Goal: Task Accomplishment & Management: Manage account settings

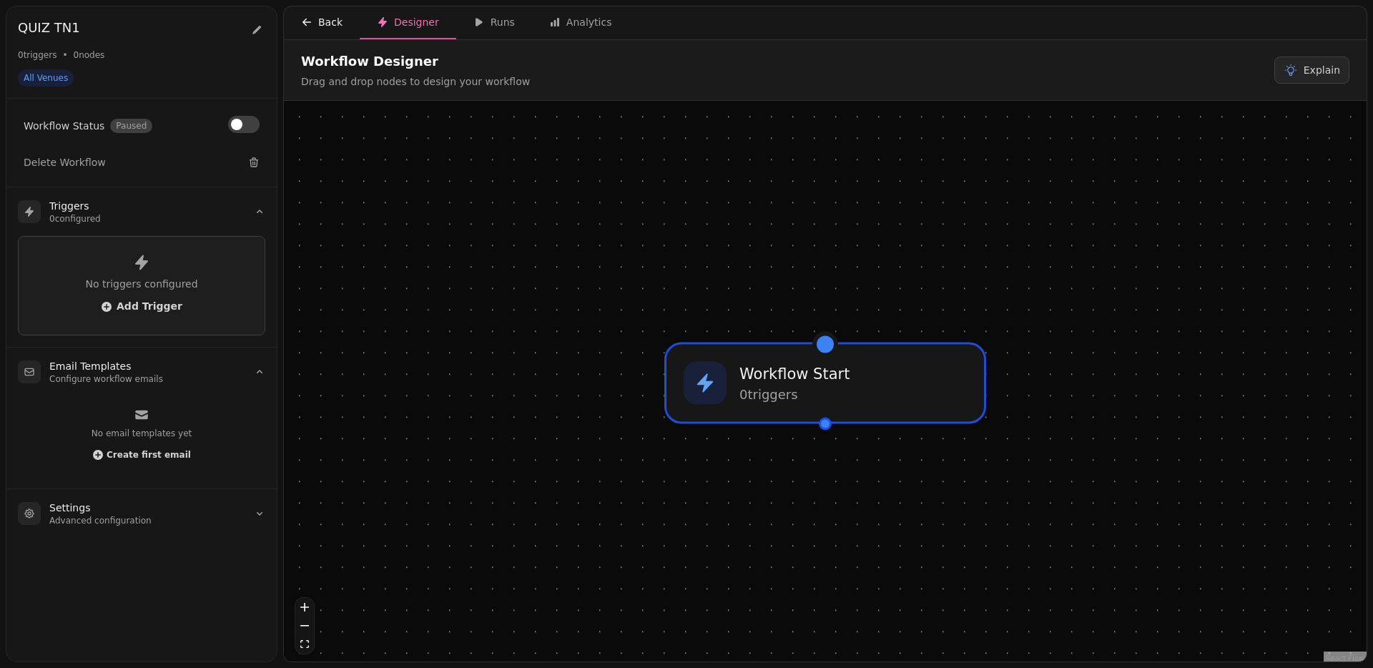
click at [316, 19] on div "Back" at bounding box center [321, 22] width 41 height 14
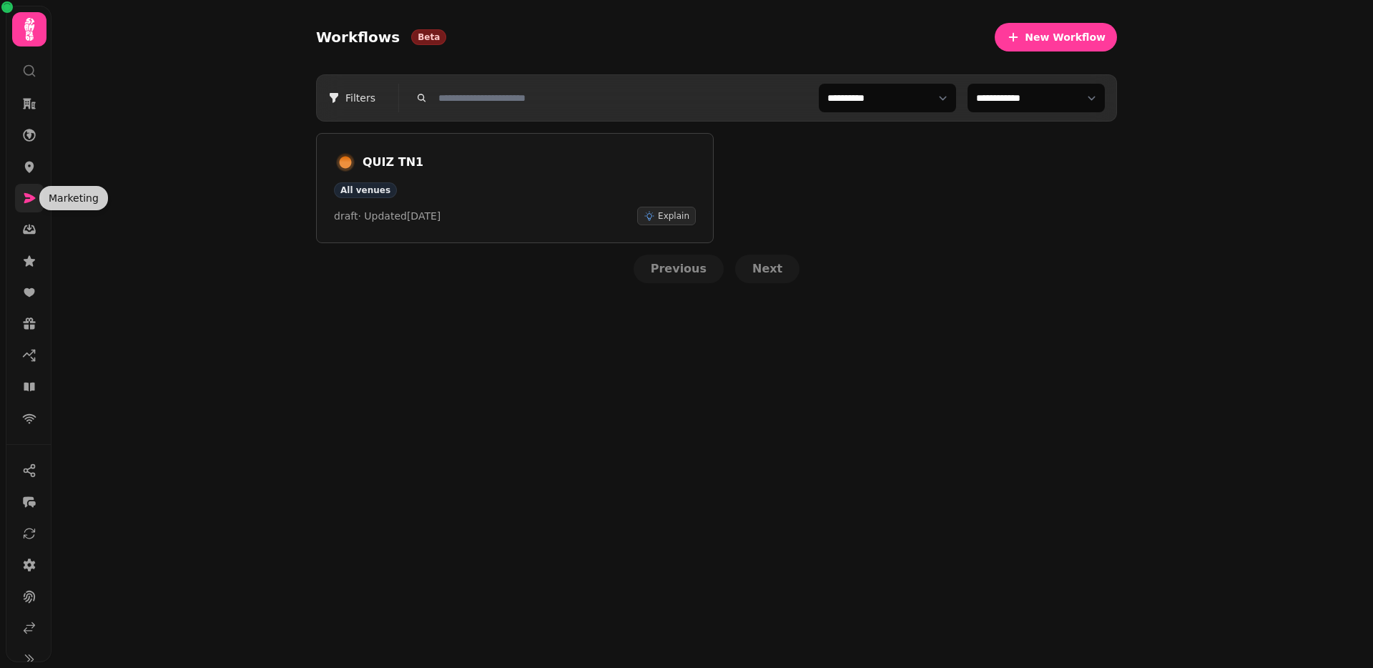
click at [30, 192] on icon at bounding box center [29, 198] width 14 height 14
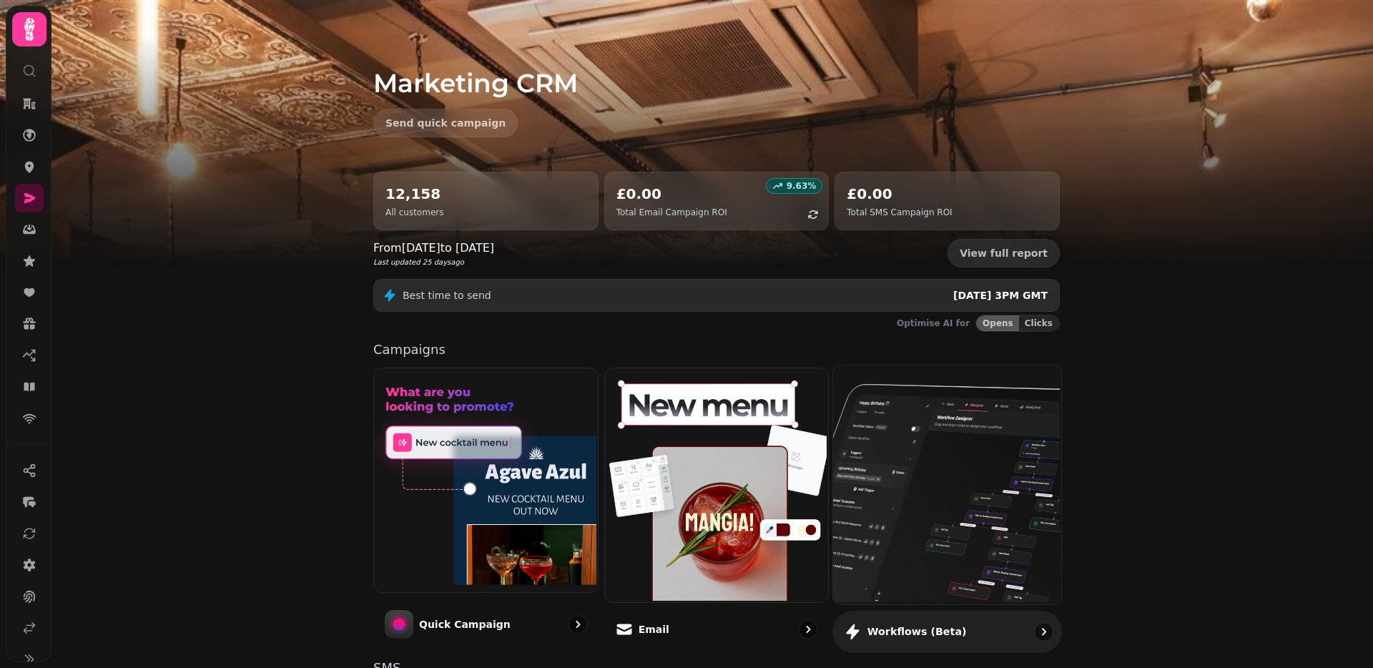
click at [840, 423] on img at bounding box center [946, 483] width 228 height 238
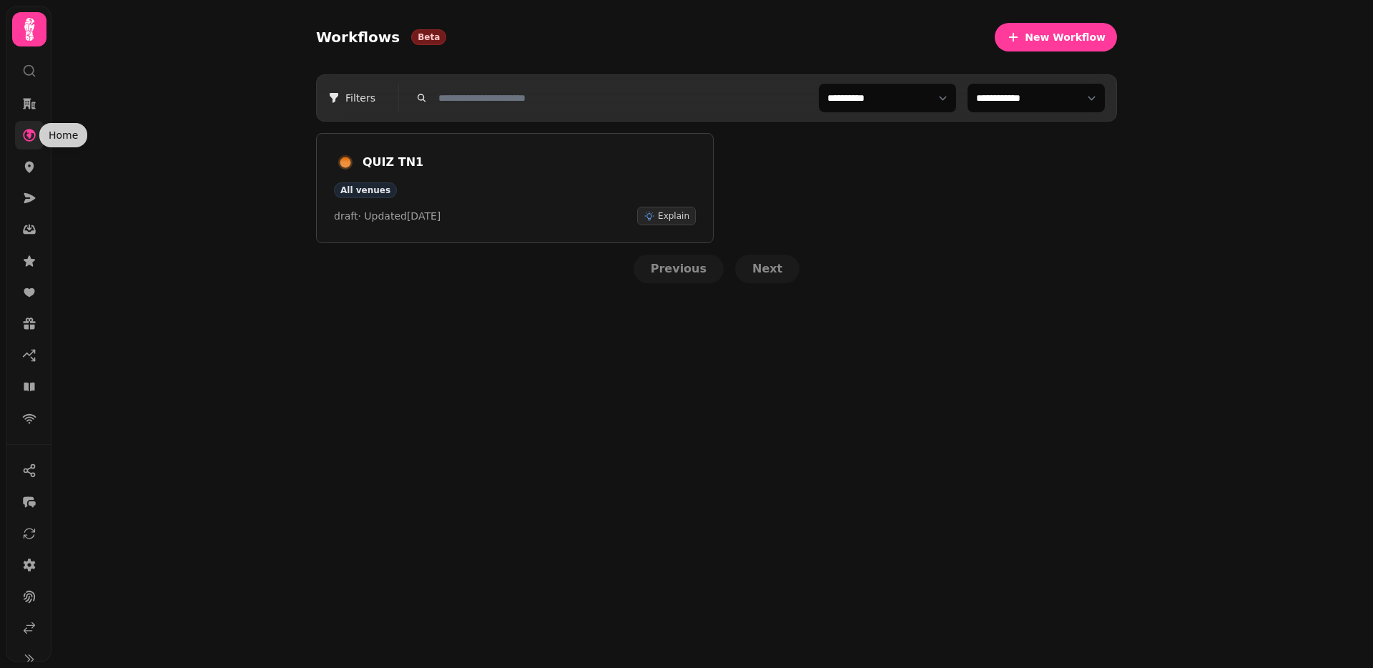
click at [31, 124] on link at bounding box center [29, 135] width 29 height 29
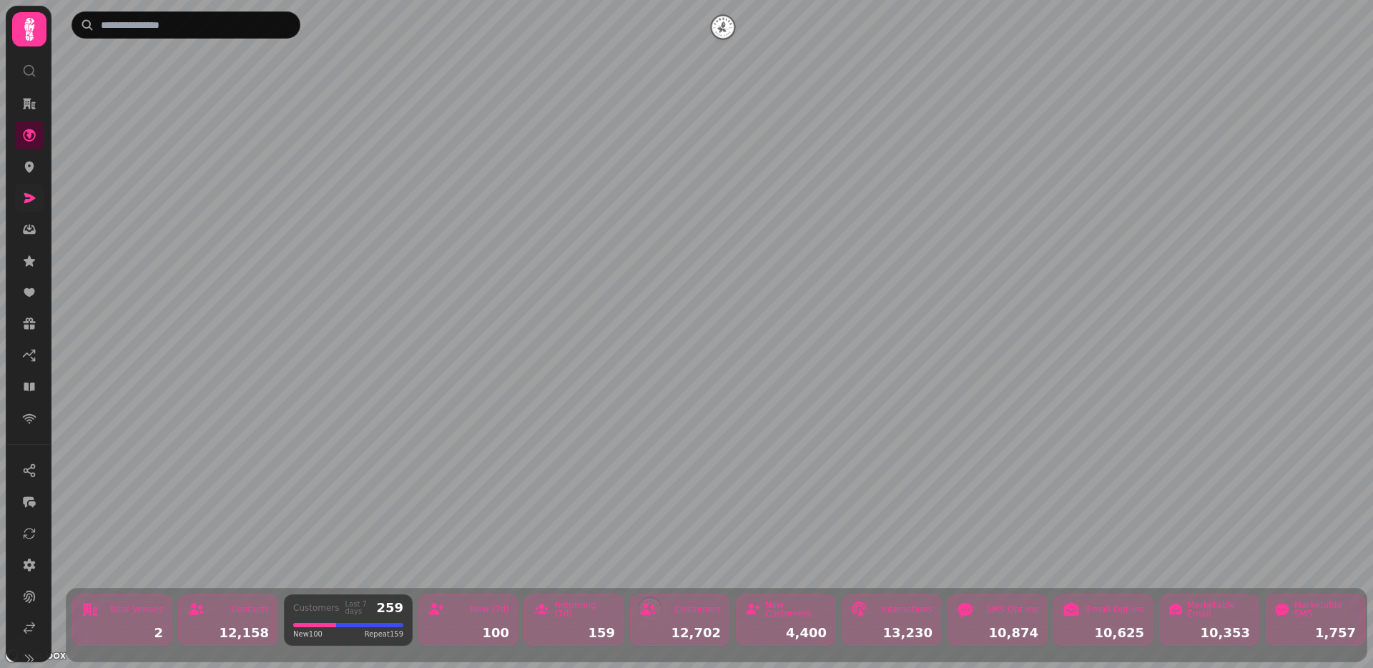
click at [19, 194] on link at bounding box center [29, 198] width 29 height 29
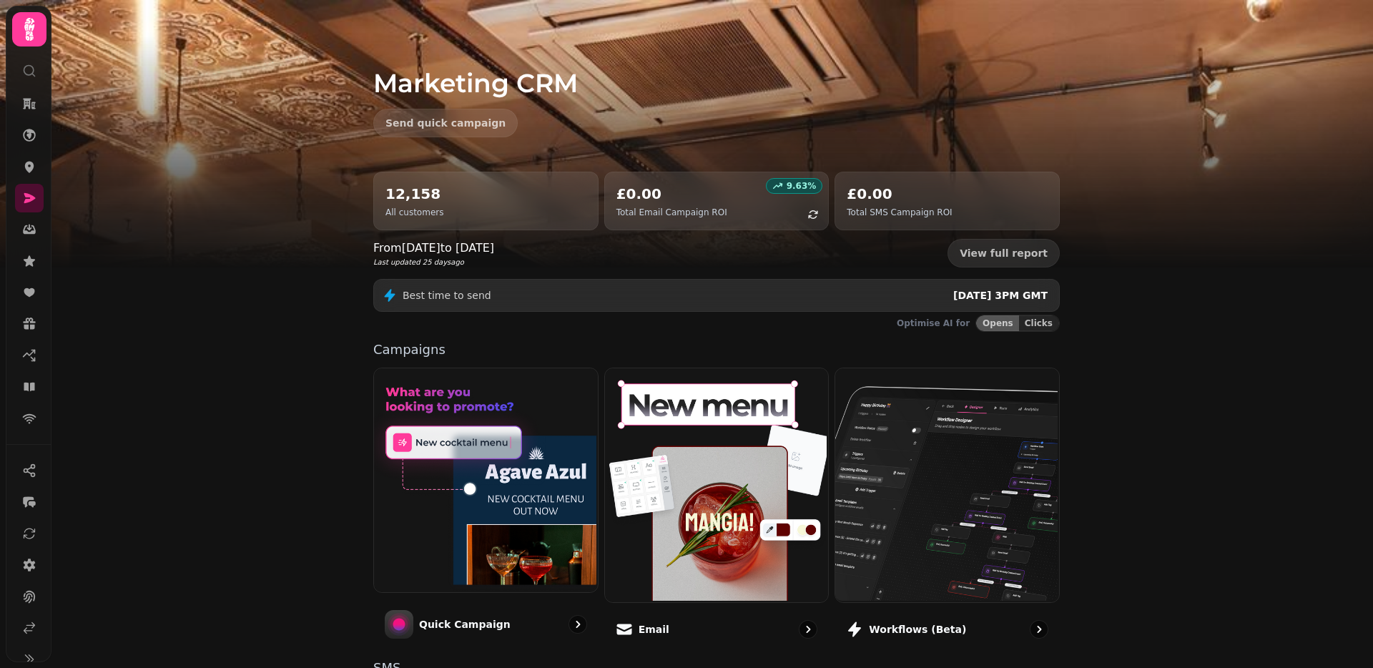
click at [31, 41] on icon at bounding box center [29, 29] width 29 height 29
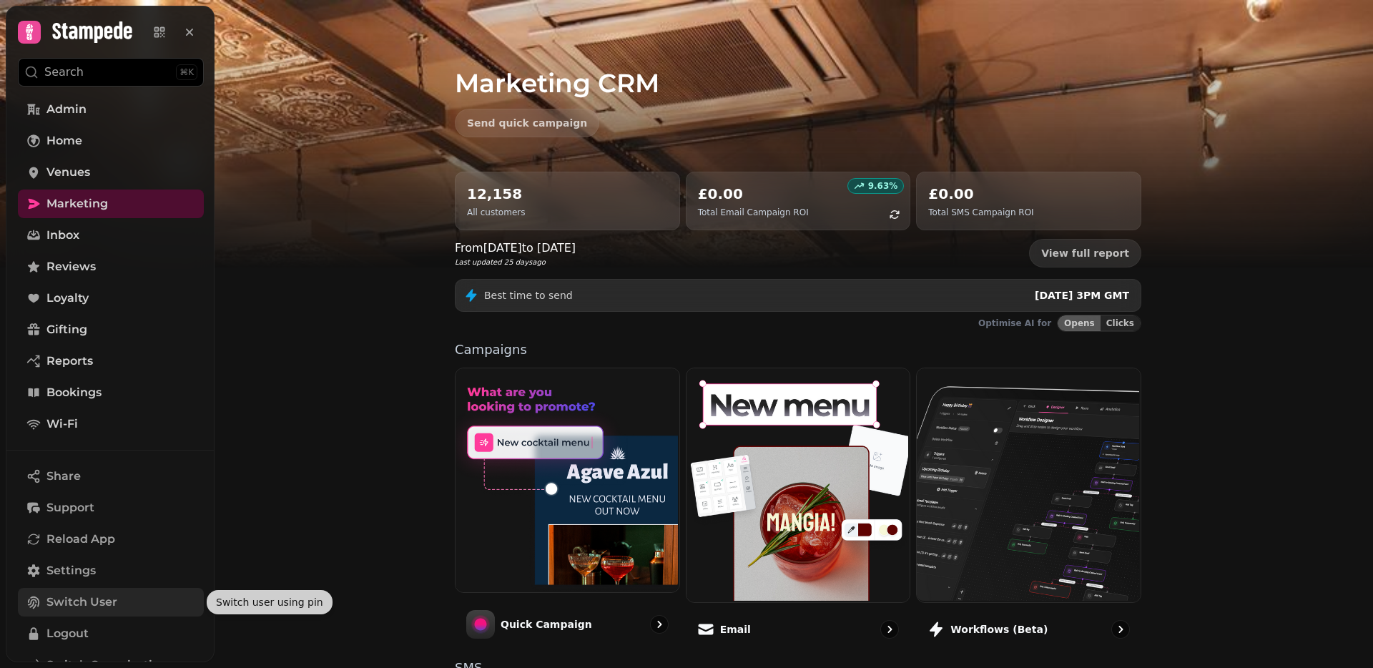
click at [49, 594] on span "Switch User" at bounding box center [81, 602] width 71 height 17
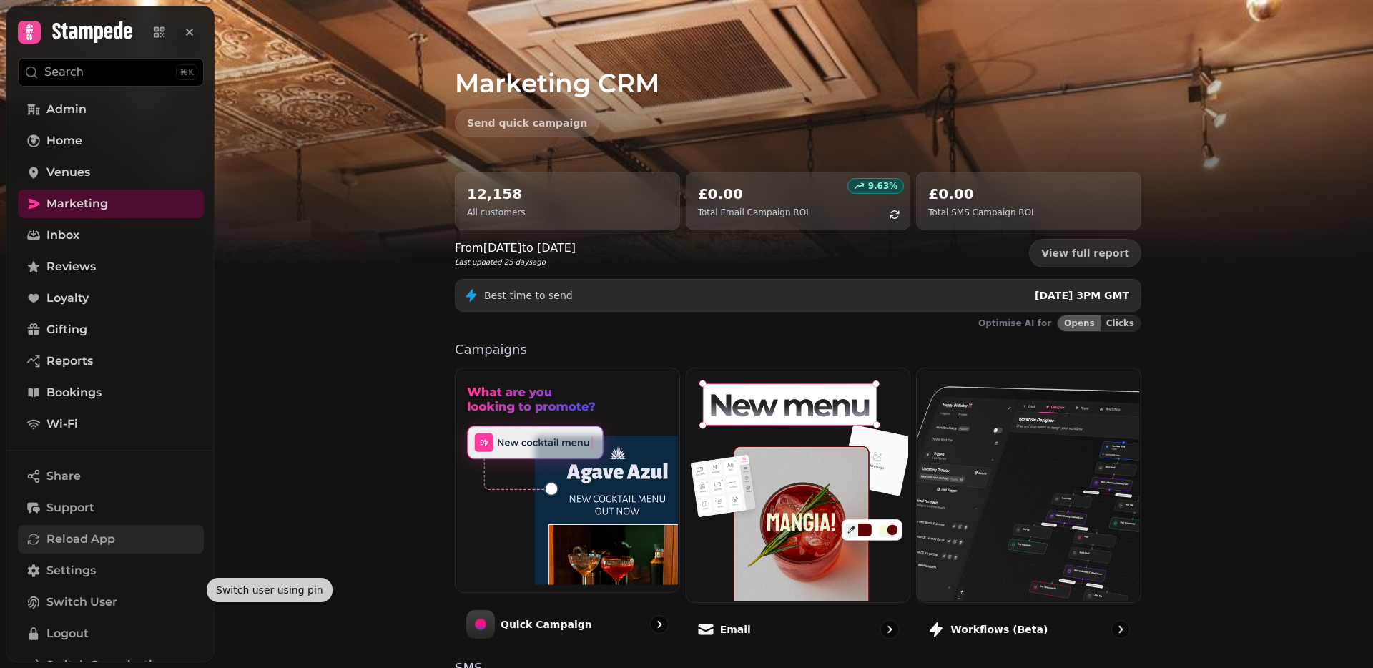
scroll to position [55, 0]
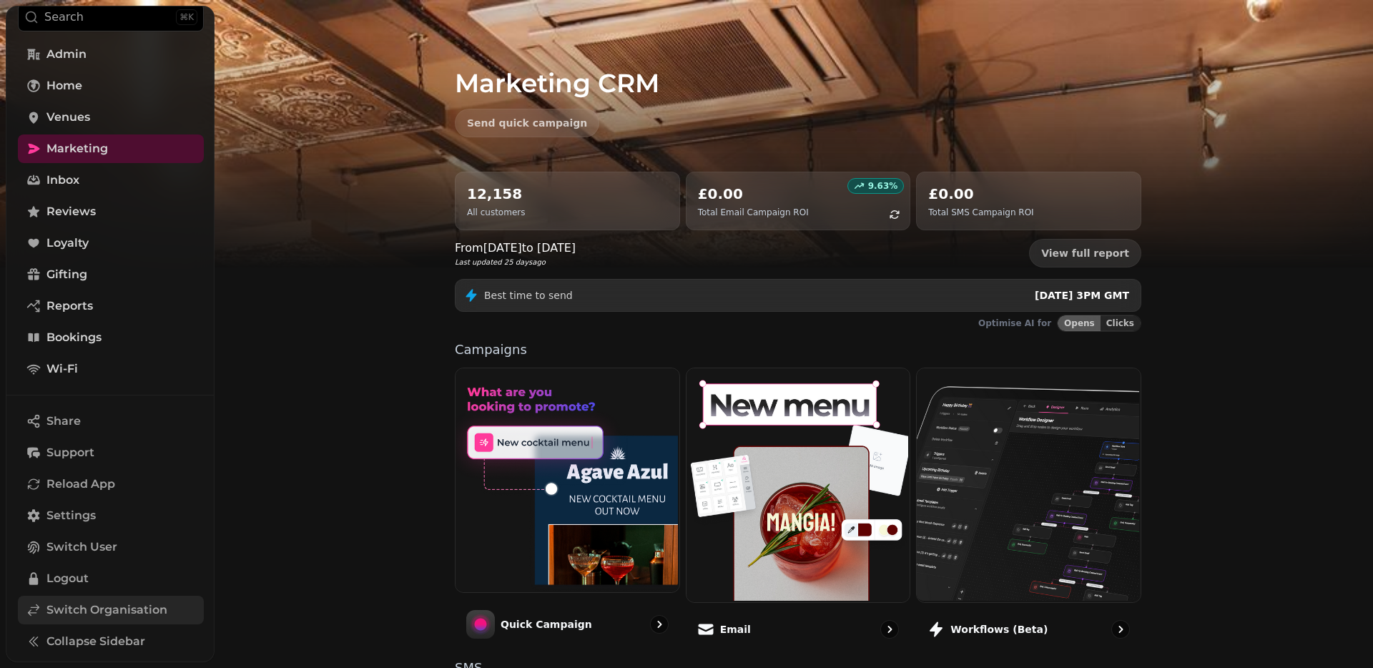
click at [67, 612] on span "Switch Organisation" at bounding box center [106, 610] width 121 height 17
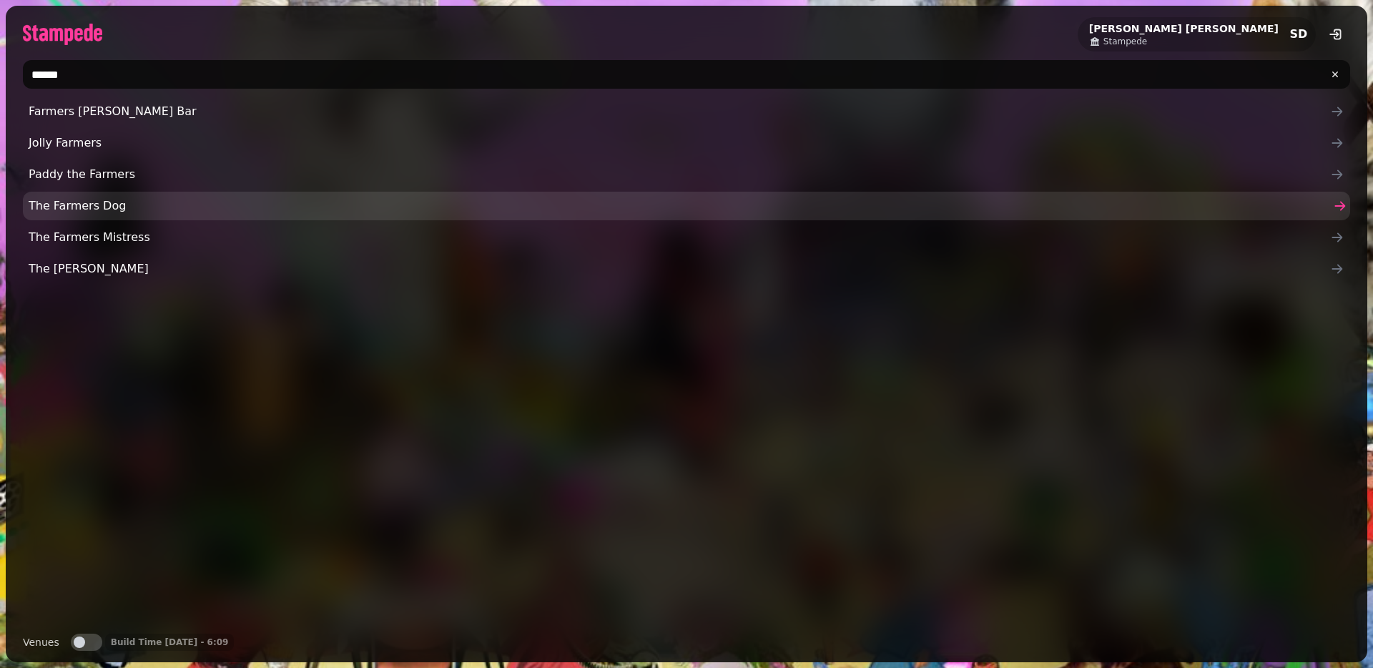
type input "******"
click at [200, 197] on span "The Farmers Dog" at bounding box center [680, 205] width 1302 height 17
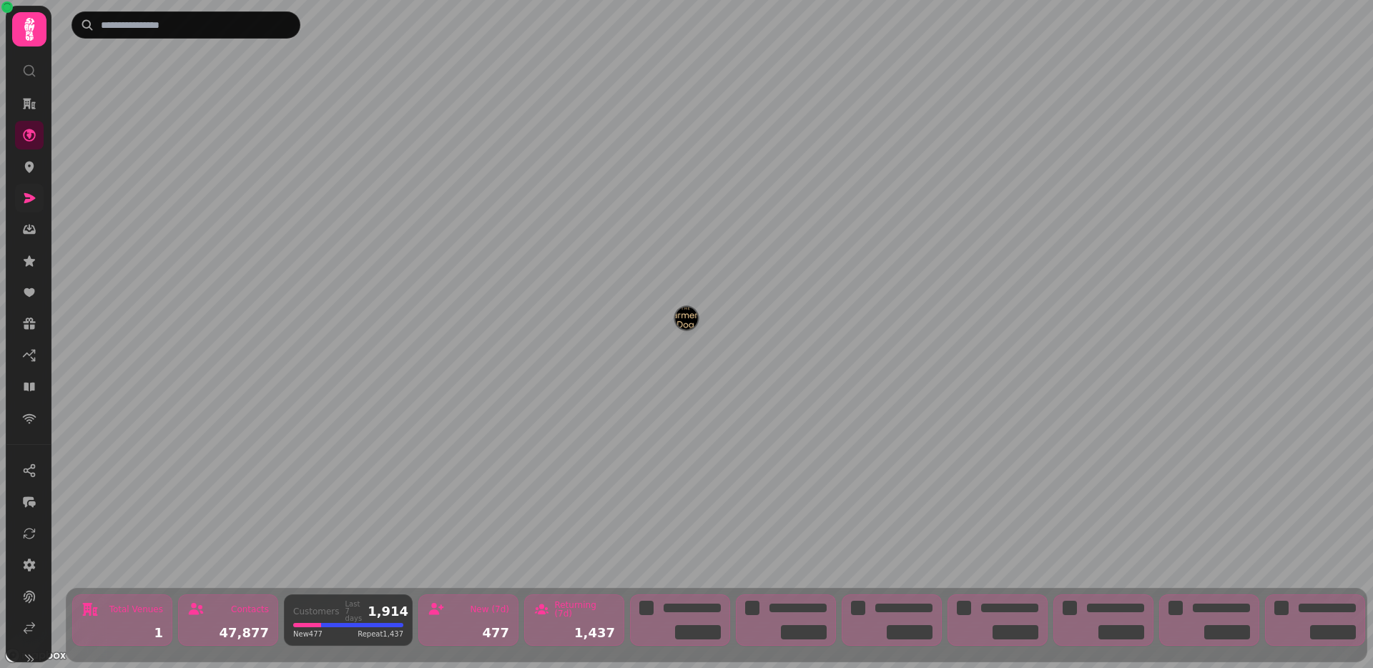
click at [37, 199] on link at bounding box center [29, 198] width 29 height 29
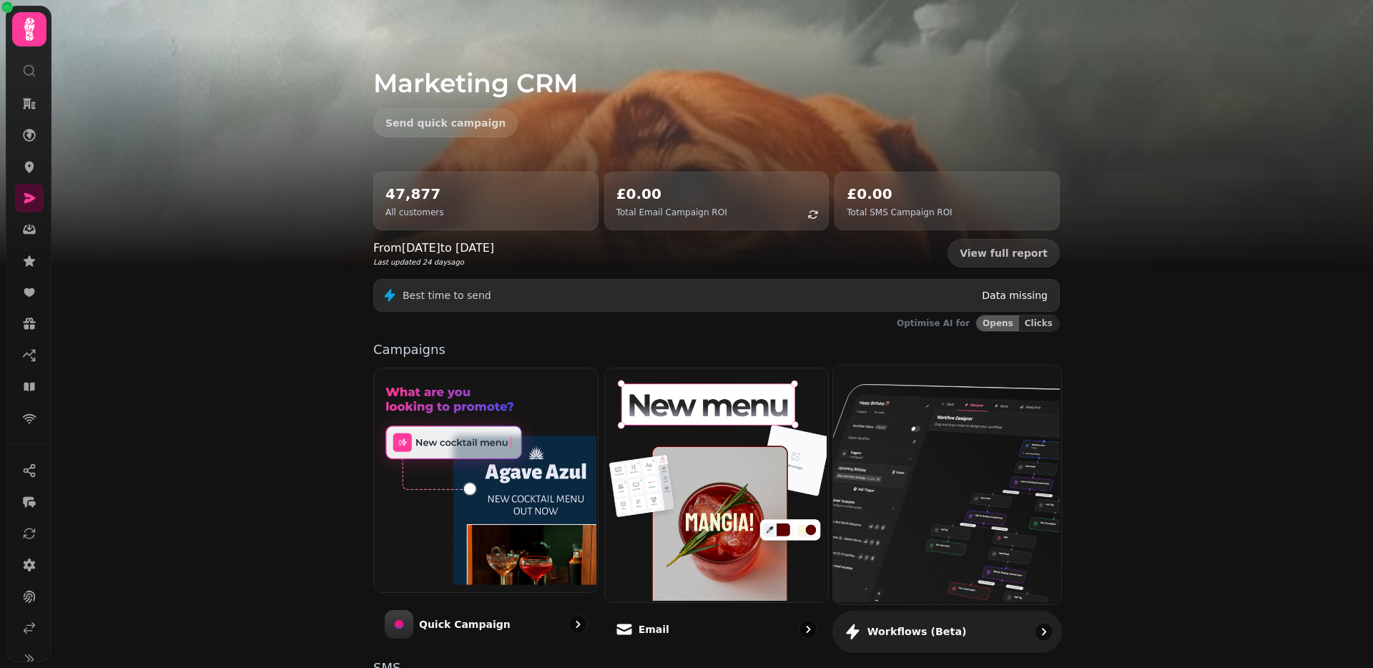
click at [895, 442] on img at bounding box center [946, 483] width 228 height 238
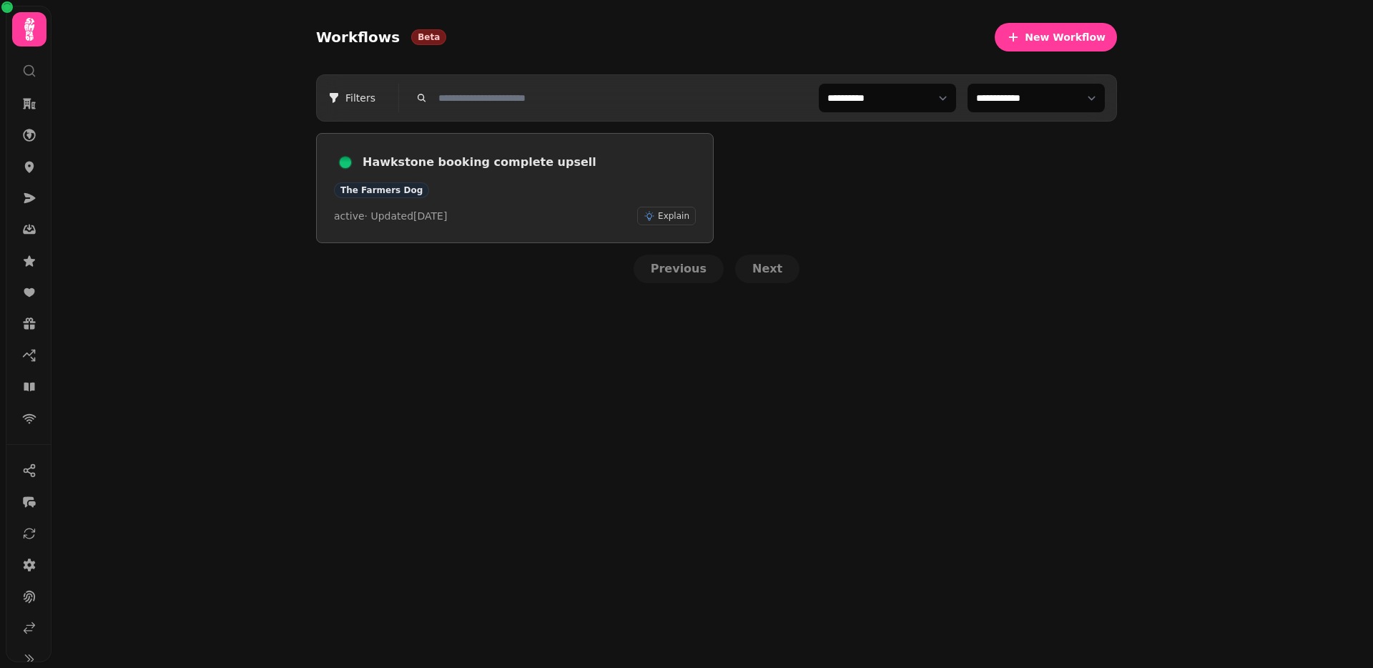
click at [447, 155] on h3 "Hawkstone booking complete upsell" at bounding box center [529, 162] width 333 height 17
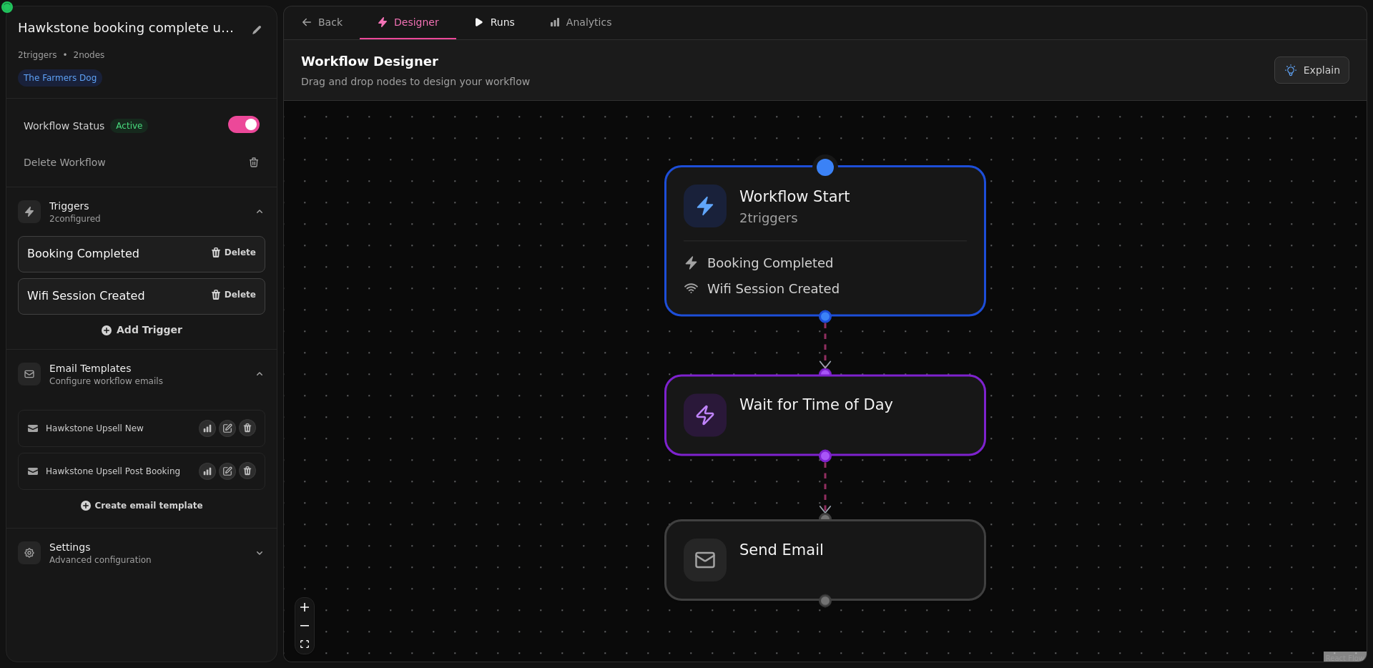
click at [484, 20] on div "Runs" at bounding box center [494, 22] width 41 height 14
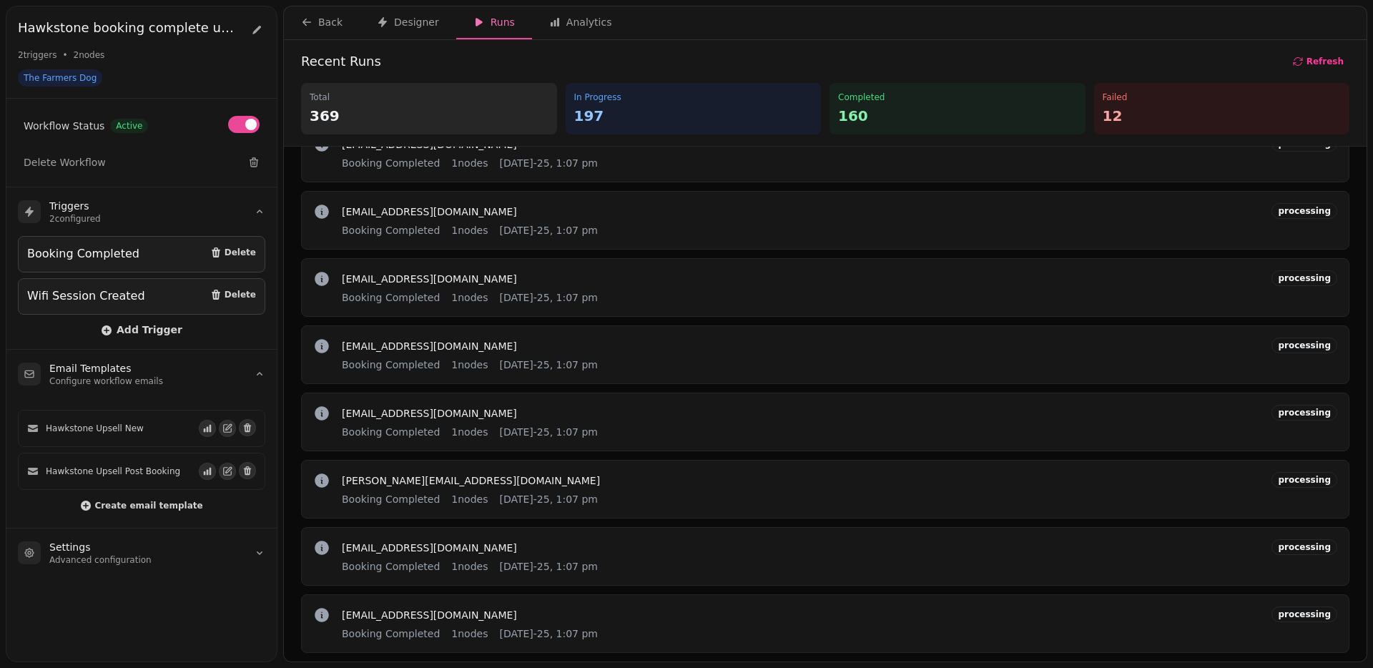
scroll to position [547, 0]
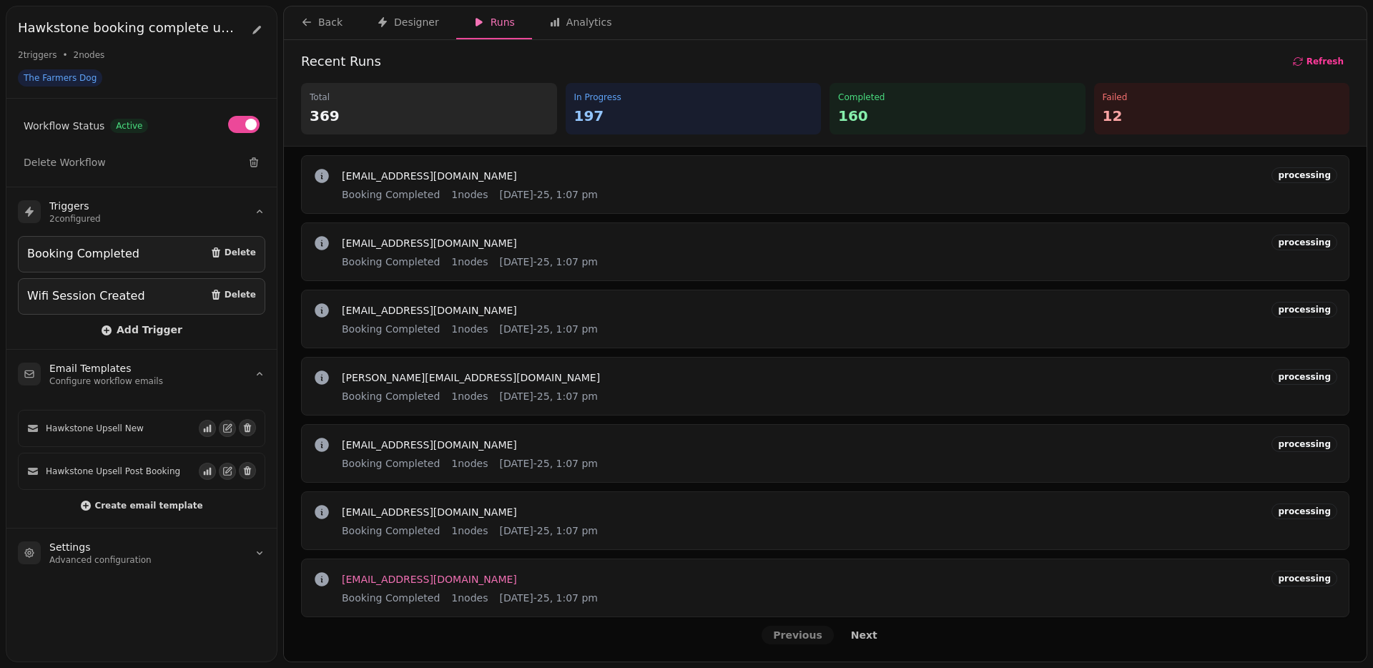
click at [391, 583] on span "aviolet0906@gmail.com" at bounding box center [429, 579] width 175 height 10
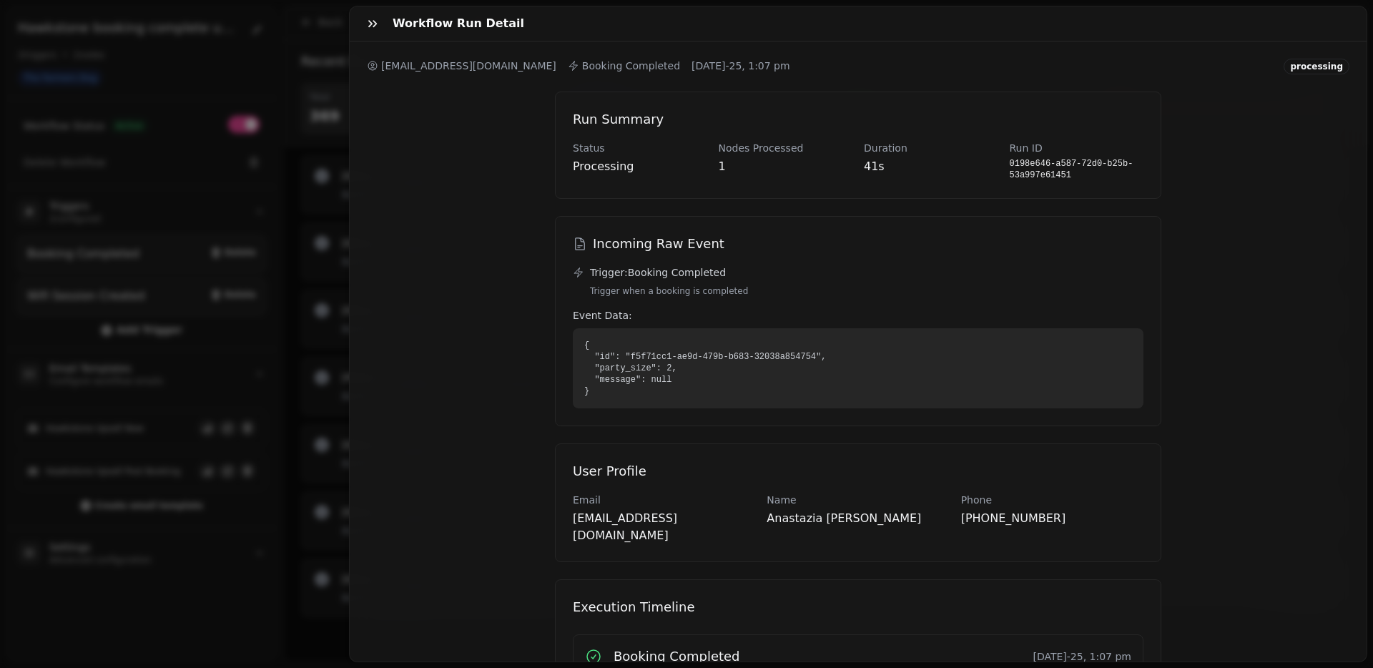
scroll to position [102, 0]
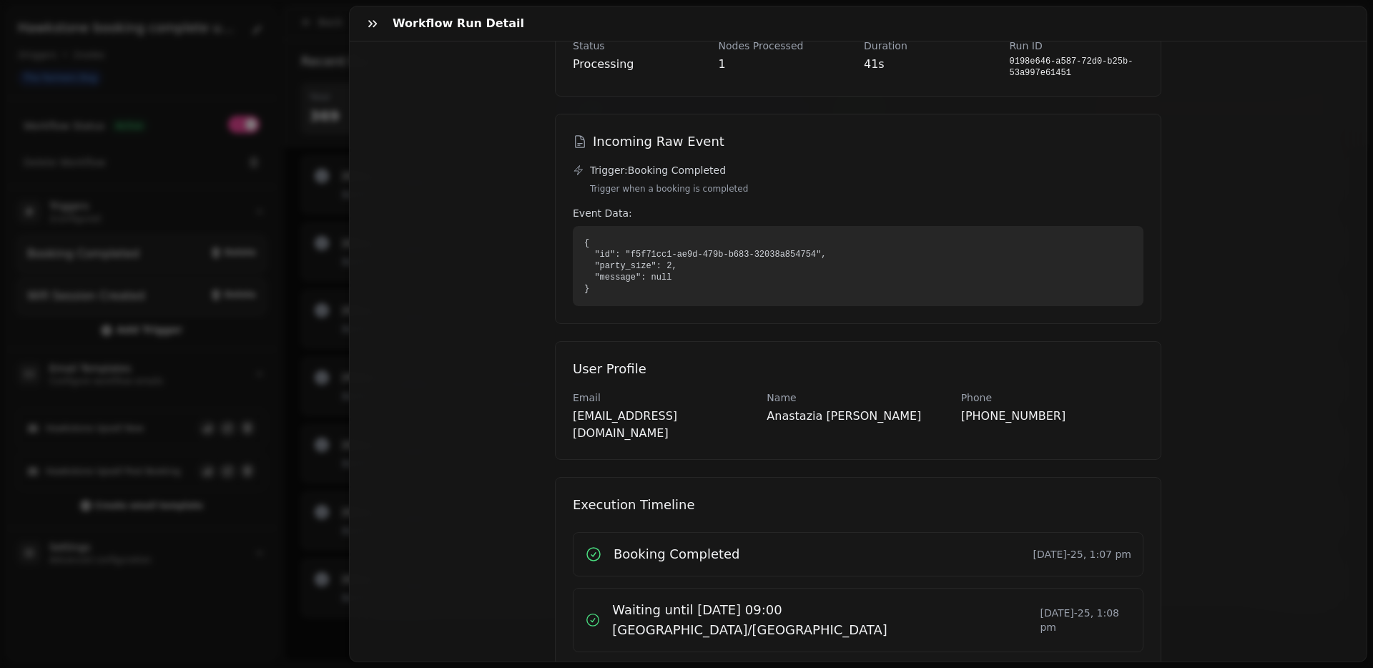
click at [324, 516] on div "Workflow Run Detail aviolet0906@gmail.com Booking Completed 26th Aug-25, 1:07 p…" at bounding box center [686, 345] width 1373 height 645
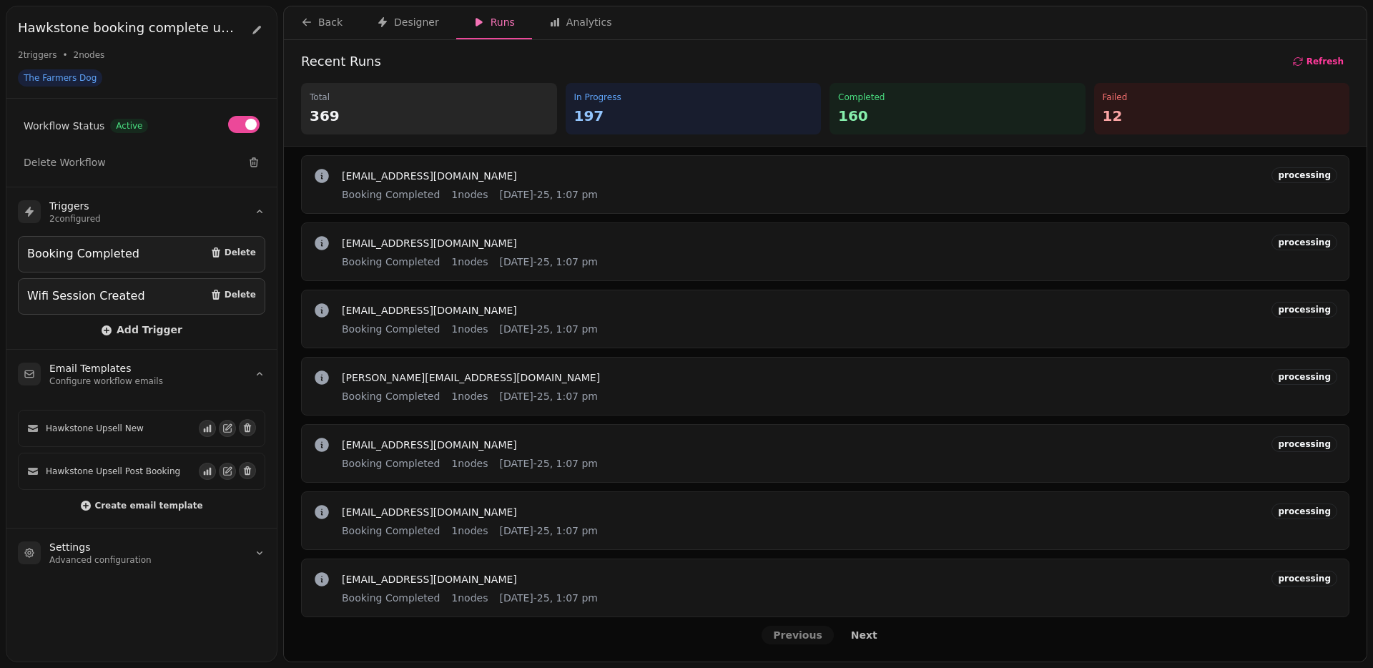
scroll to position [545, 0]
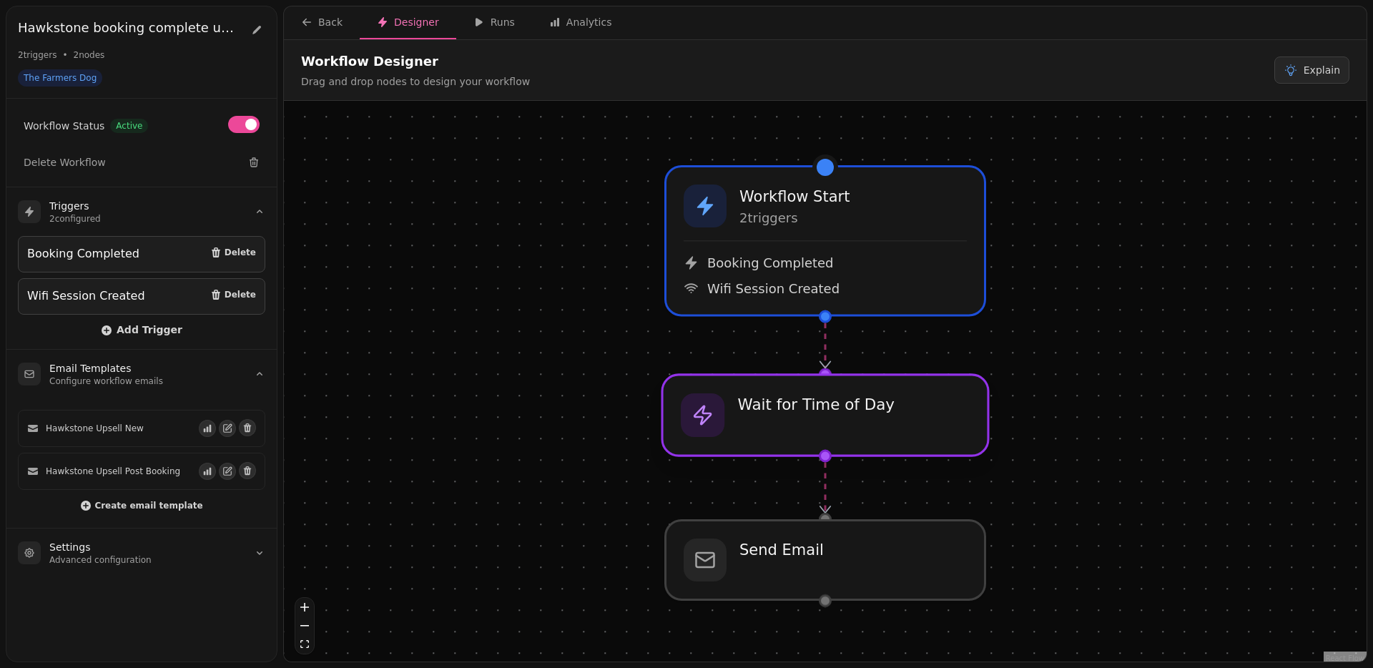
click at [800, 375] on div at bounding box center [825, 415] width 326 height 81
select select "**********"
click at [478, 18] on icon "button" at bounding box center [479, 21] width 11 height 11
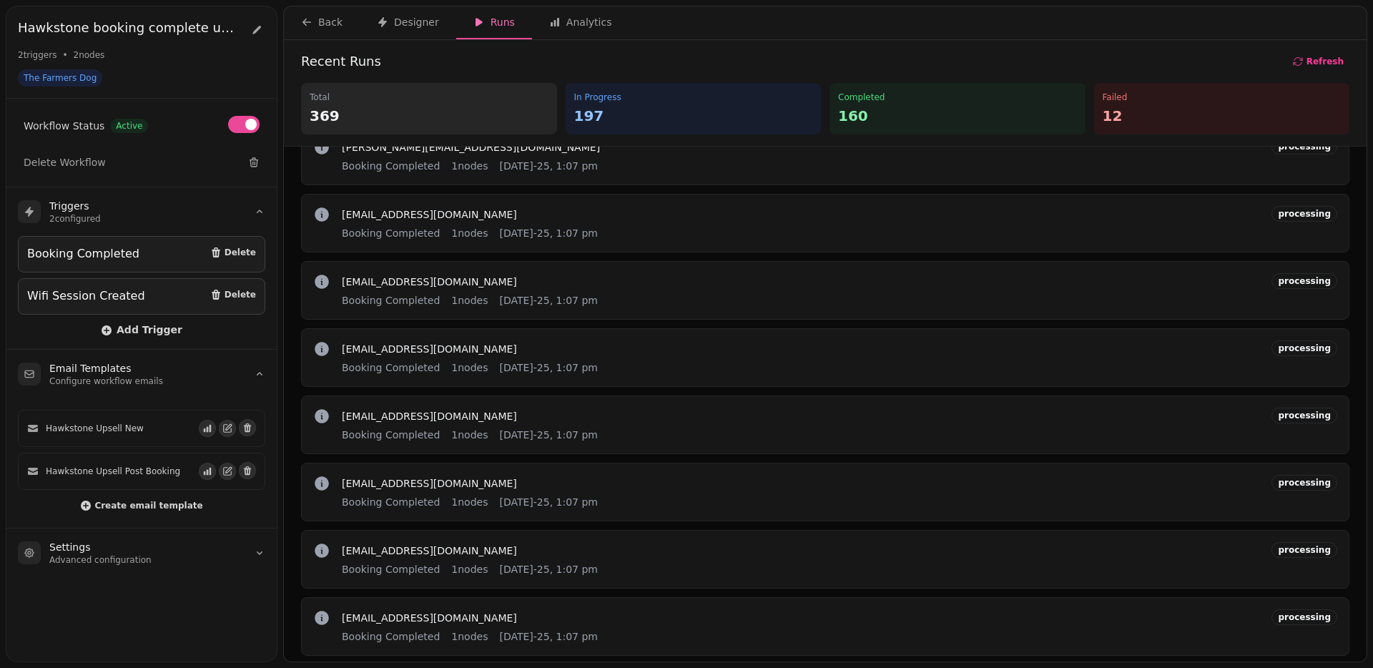
scroll to position [547, 0]
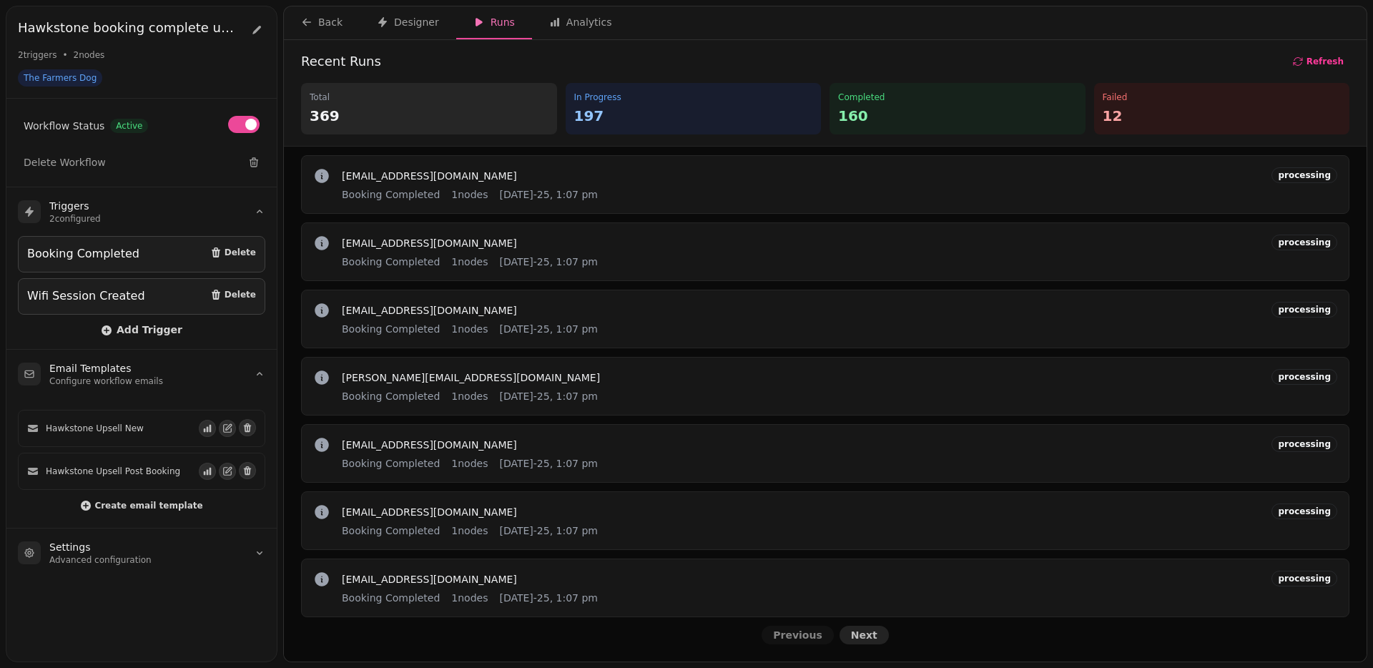
click at [855, 637] on span "Next" at bounding box center [864, 635] width 26 height 10
click at [854, 637] on span "Next" at bounding box center [864, 635] width 26 height 10
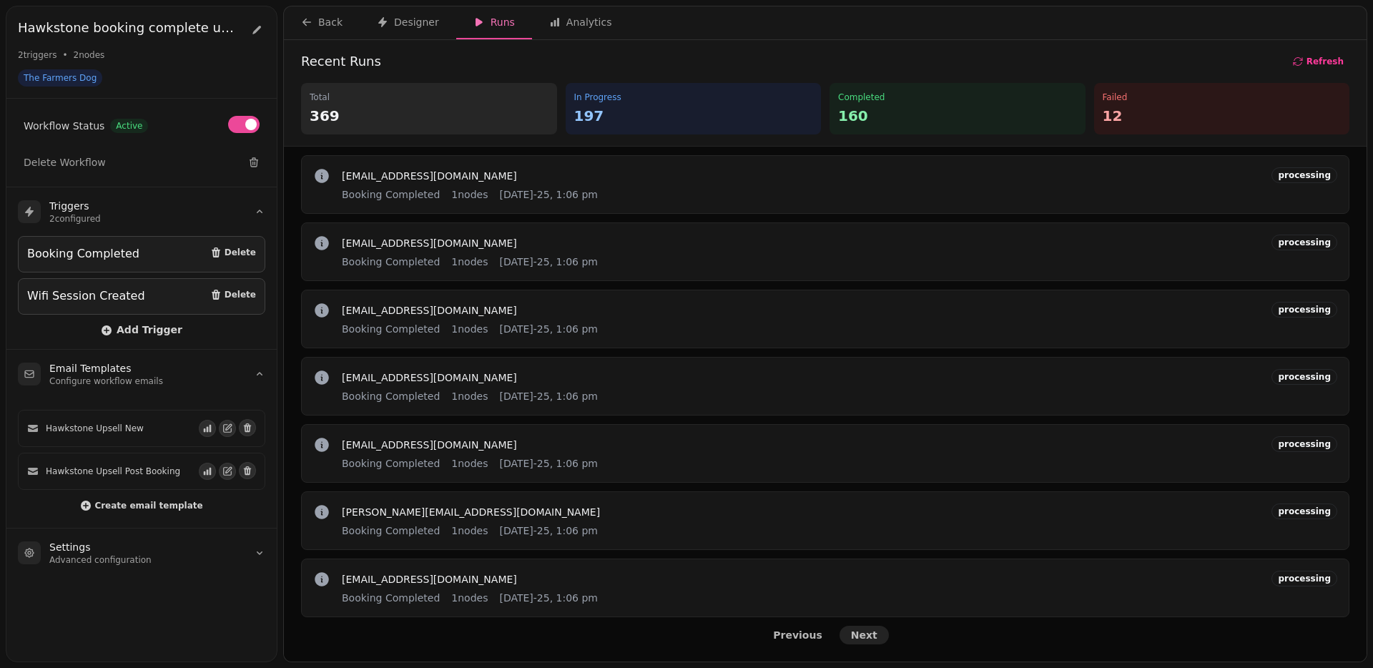
click at [854, 637] on span "Next" at bounding box center [864, 635] width 26 height 10
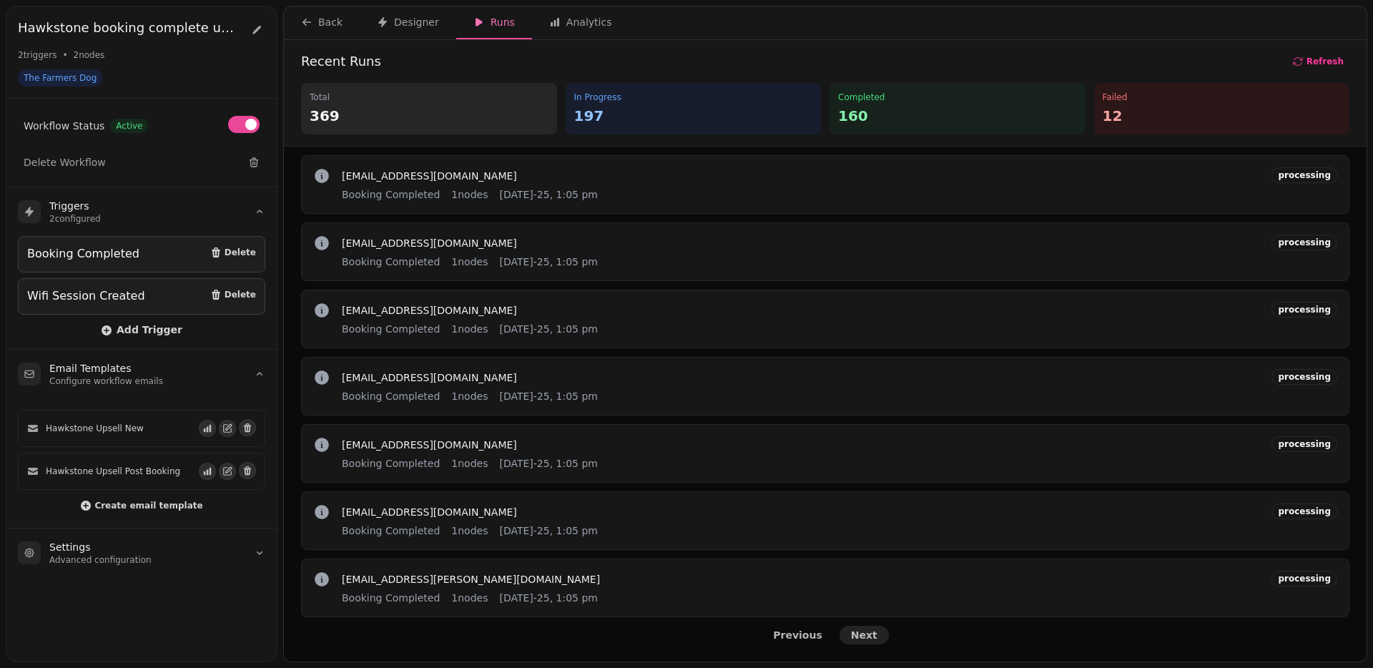
click at [854, 637] on span "Next" at bounding box center [864, 635] width 26 height 10
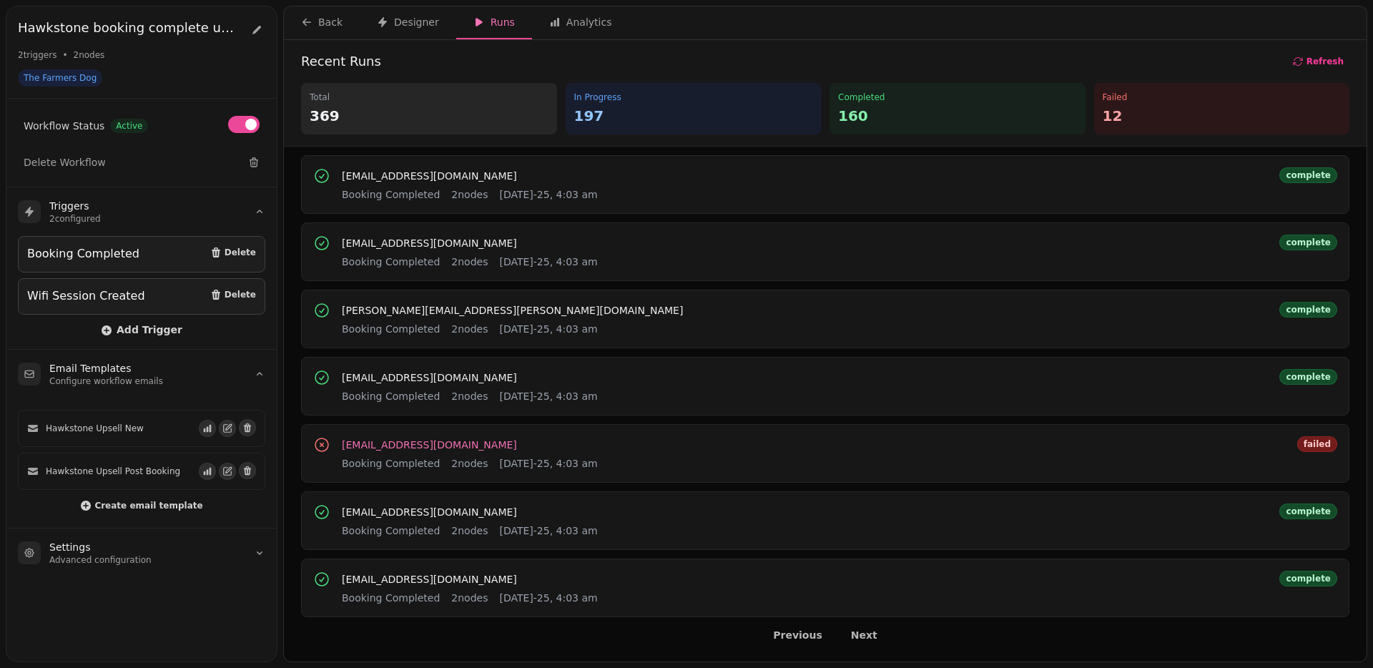
click at [378, 442] on span "sarah050970@hotmail.co.uk" at bounding box center [429, 445] width 175 height 10
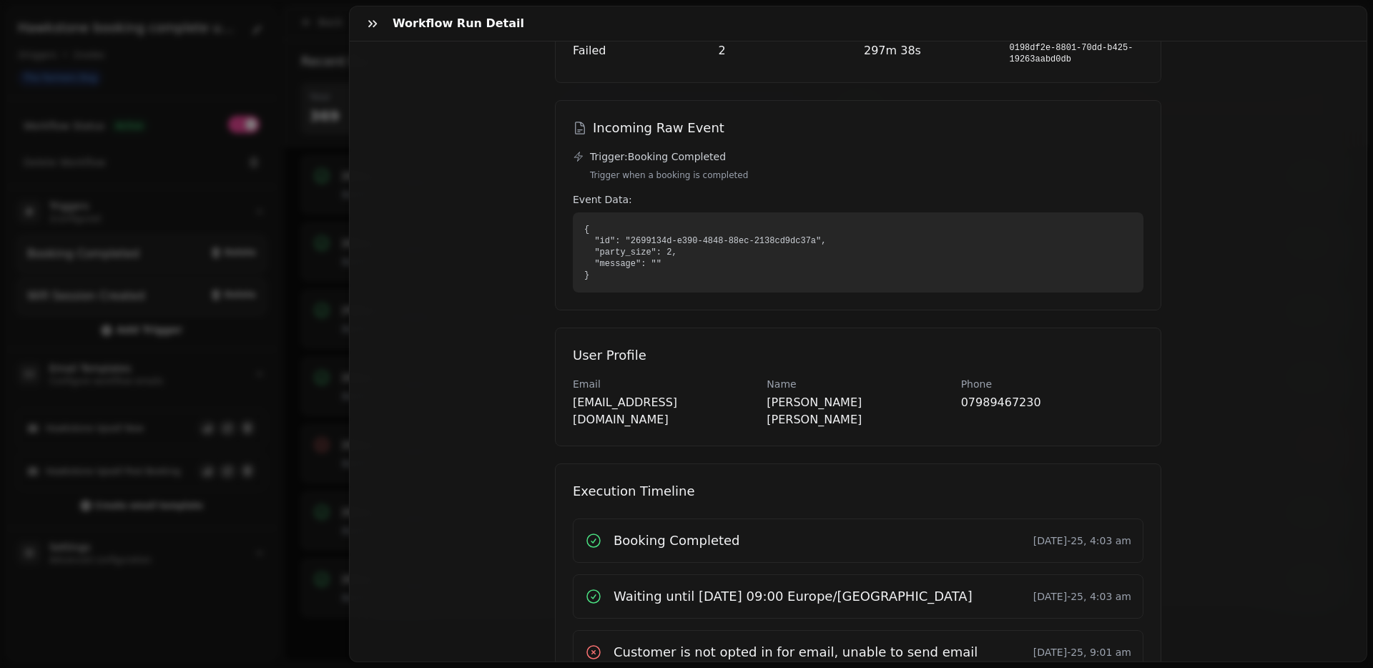
scroll to position [158, 0]
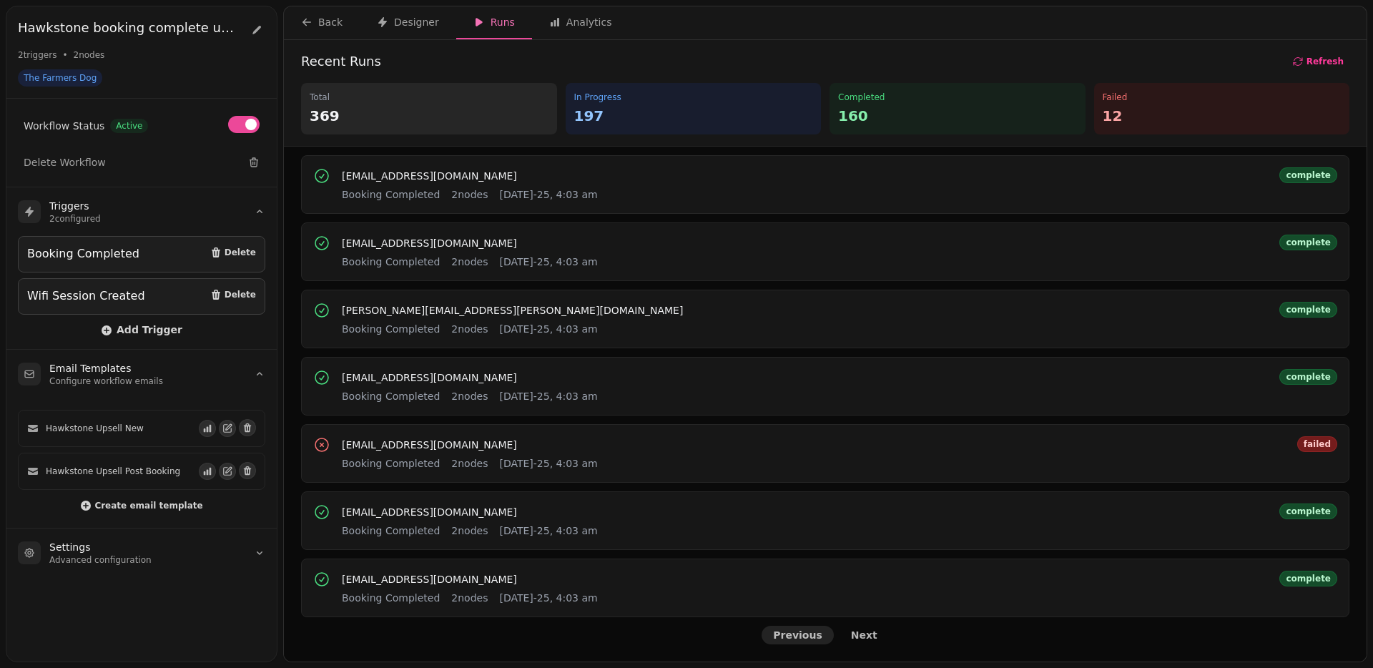
click at [795, 635] on span "Previous" at bounding box center [797, 635] width 49 height 10
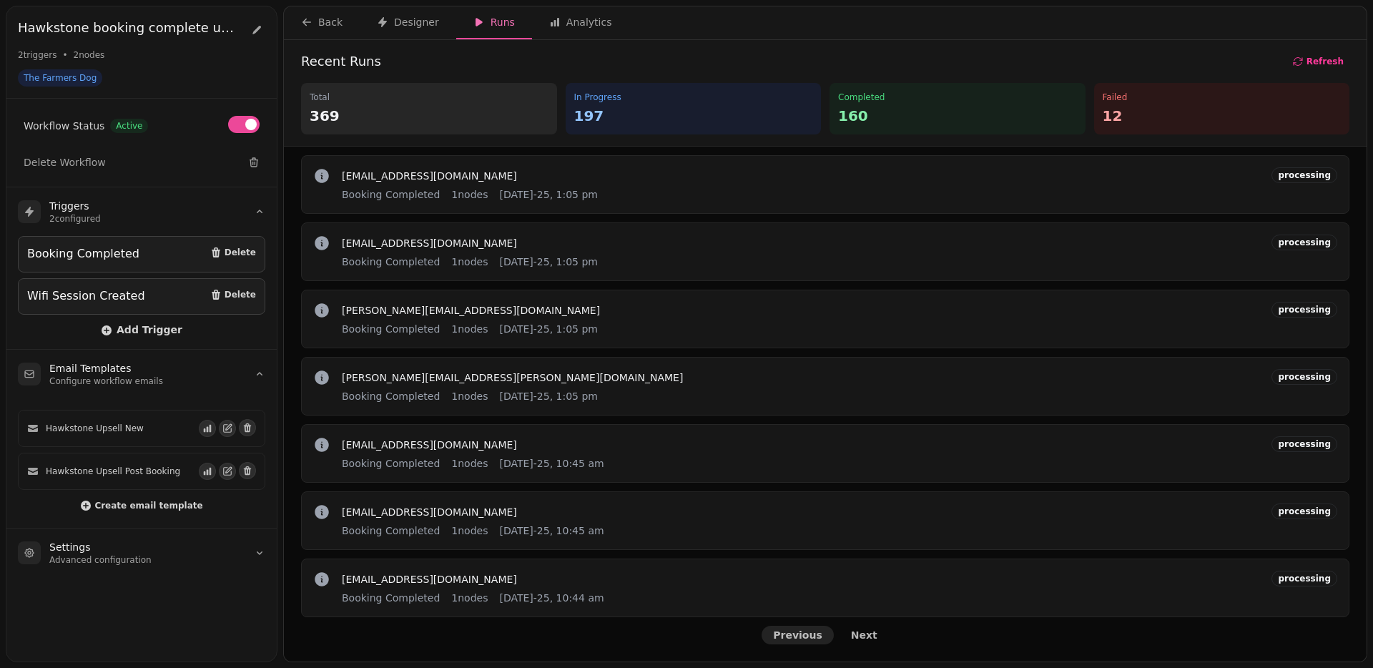
click at [795, 635] on span "Previous" at bounding box center [797, 635] width 49 height 10
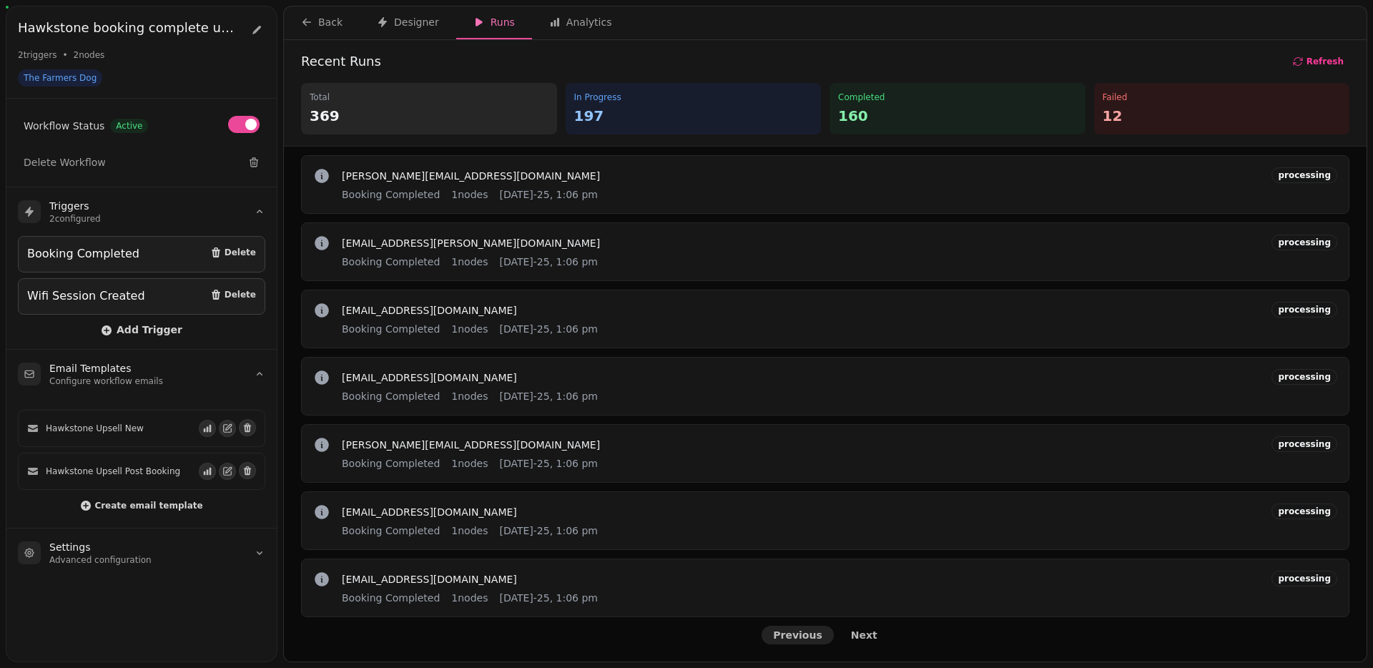
click at [795, 635] on span "Previous" at bounding box center [797, 635] width 49 height 10
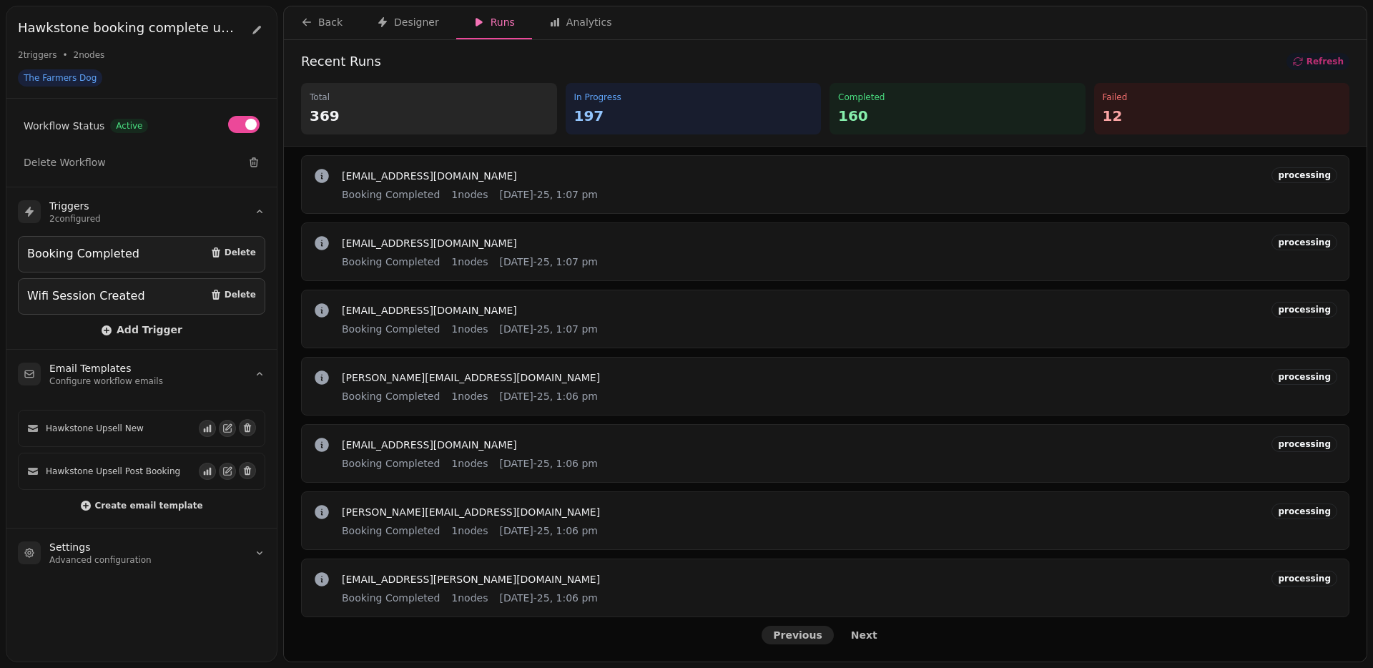
click at [795, 635] on span "Previous" at bounding box center [797, 635] width 49 height 10
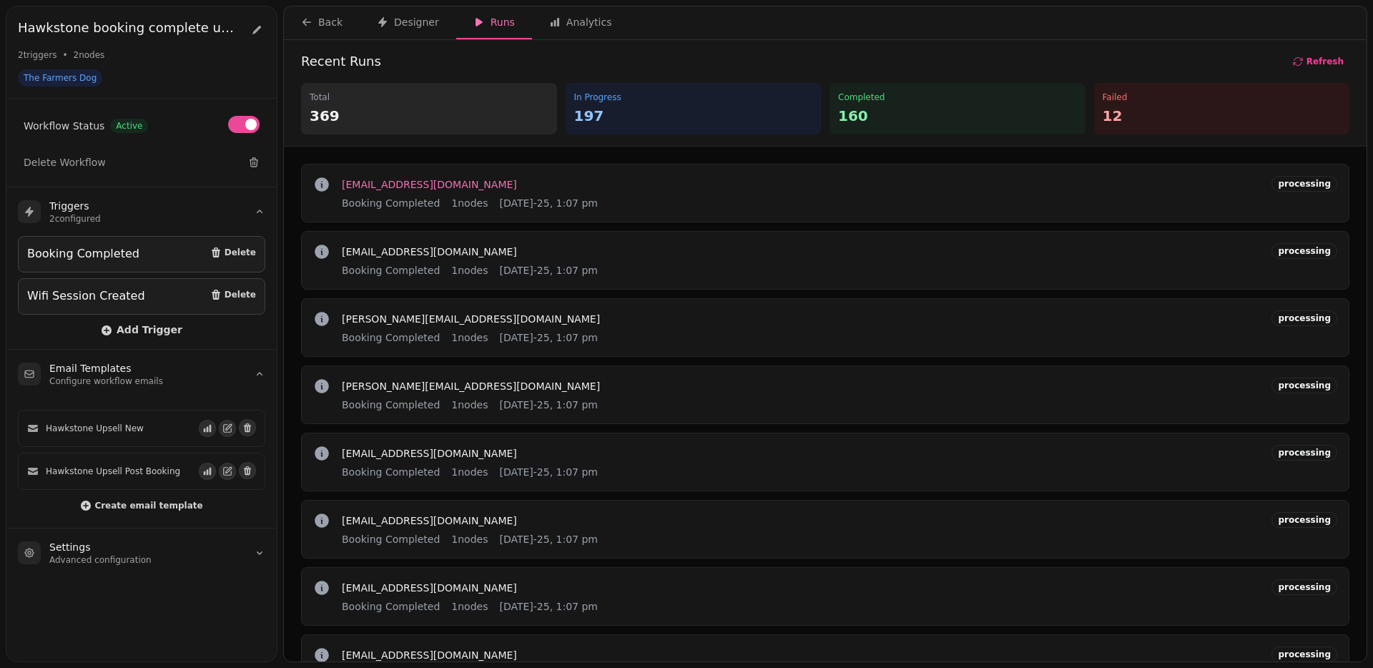
click at [389, 187] on span "dmdockree@gmail.com" at bounding box center [429, 185] width 175 height 10
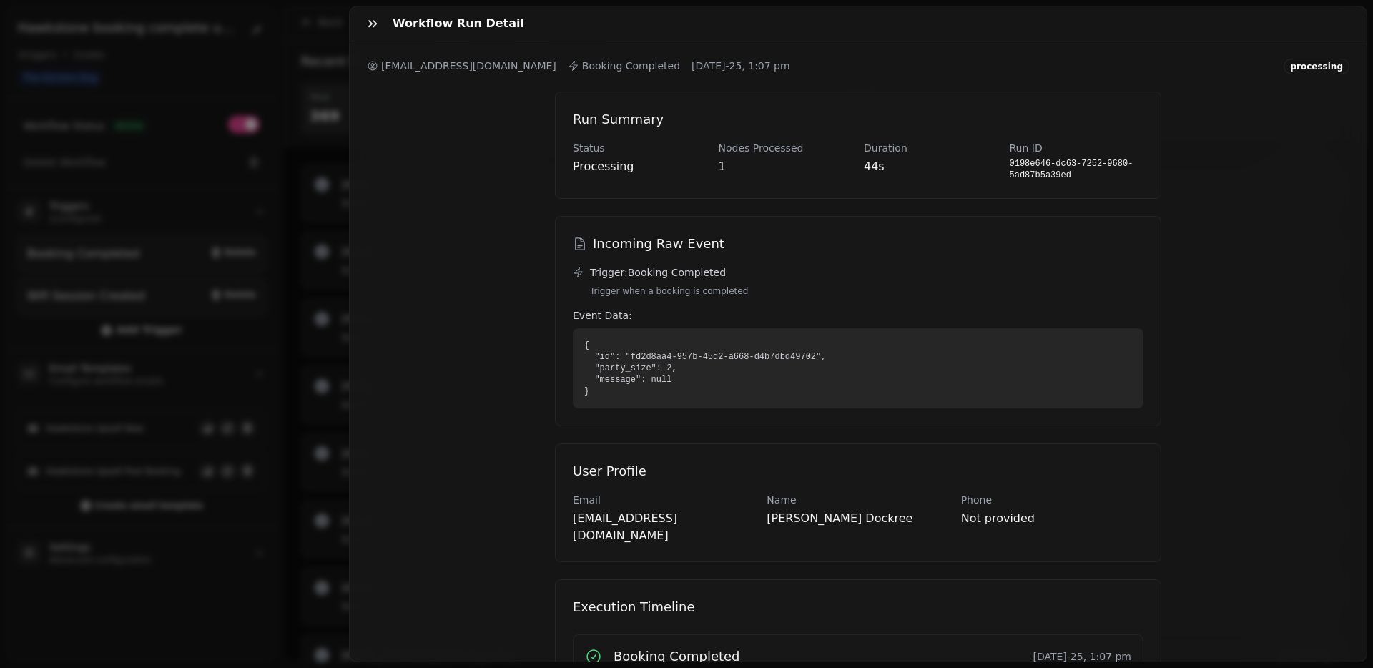
scroll to position [102, 0]
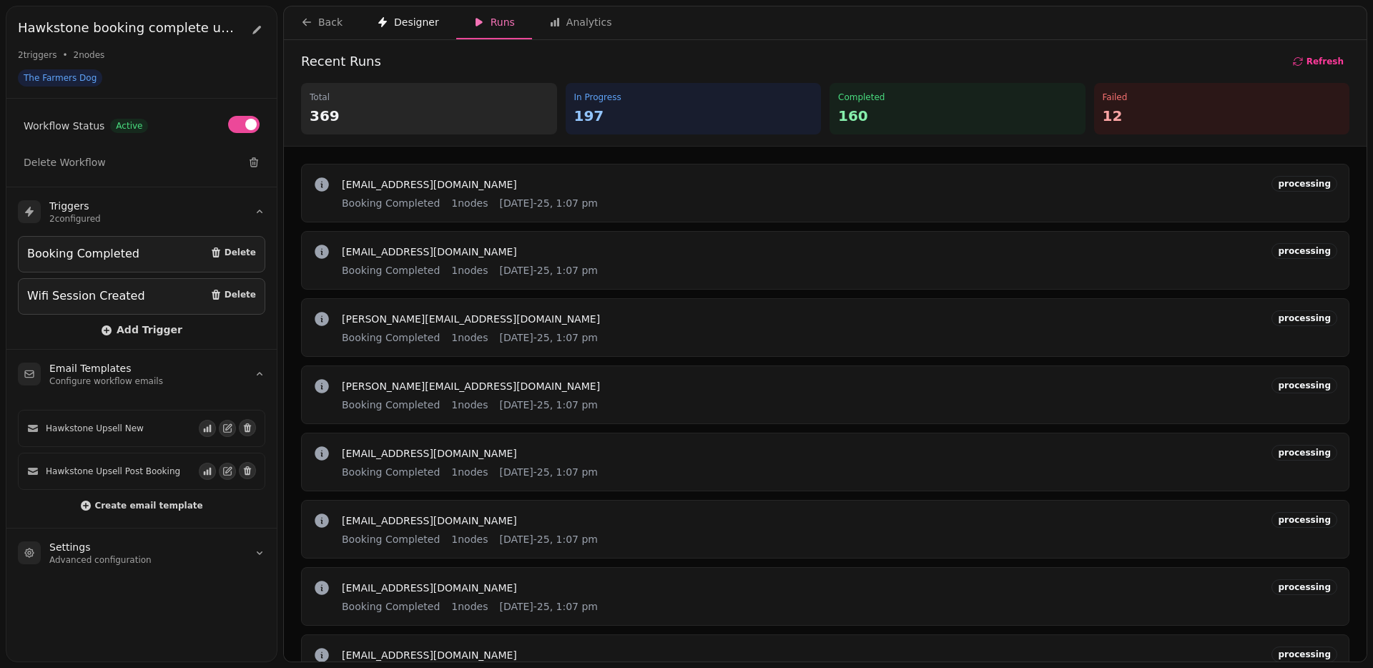
click at [432, 19] on div "Designer" at bounding box center [408, 22] width 62 height 14
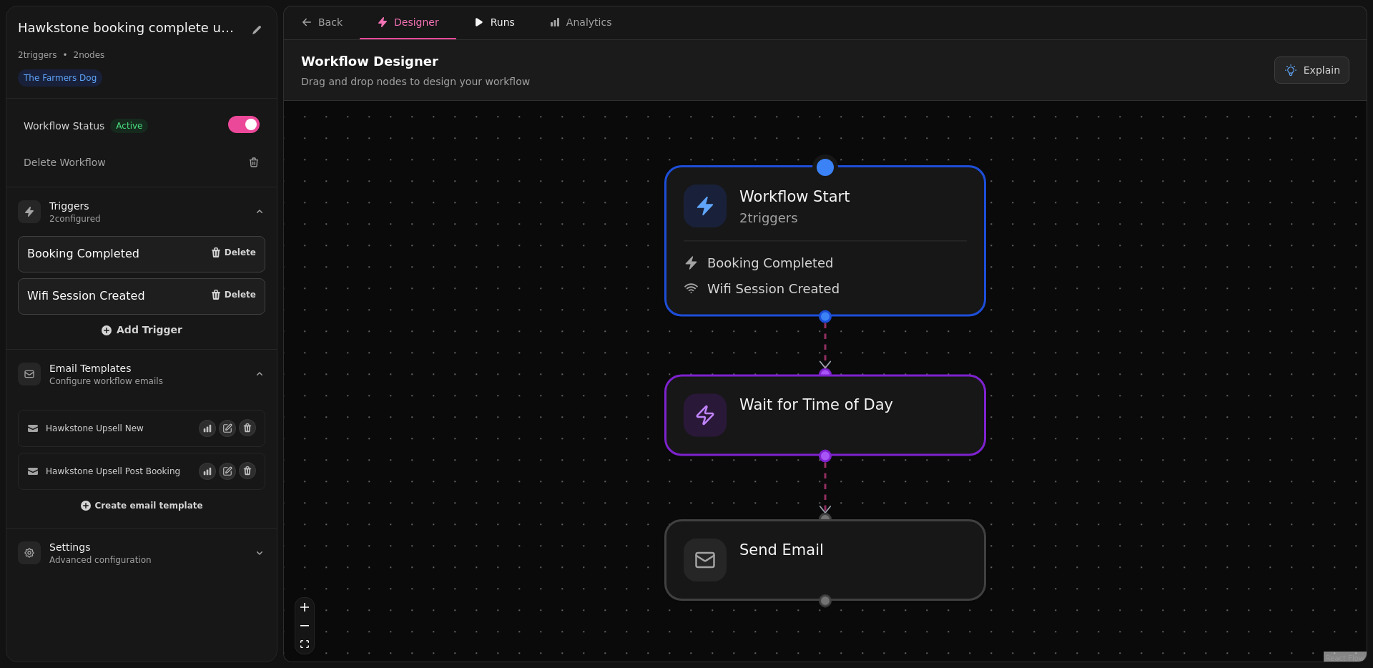
click at [484, 20] on div "Runs" at bounding box center [494, 22] width 41 height 14
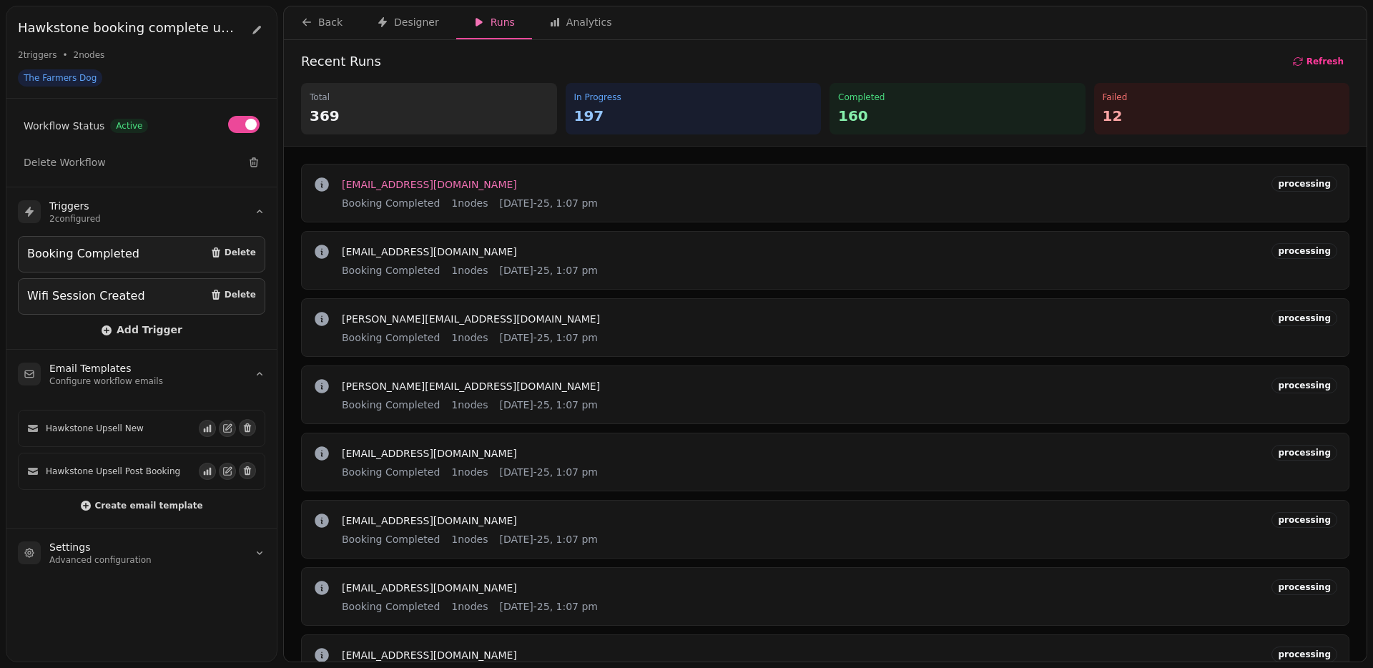
click at [384, 186] on span "dmdockree@gmail.com" at bounding box center [429, 185] width 175 height 10
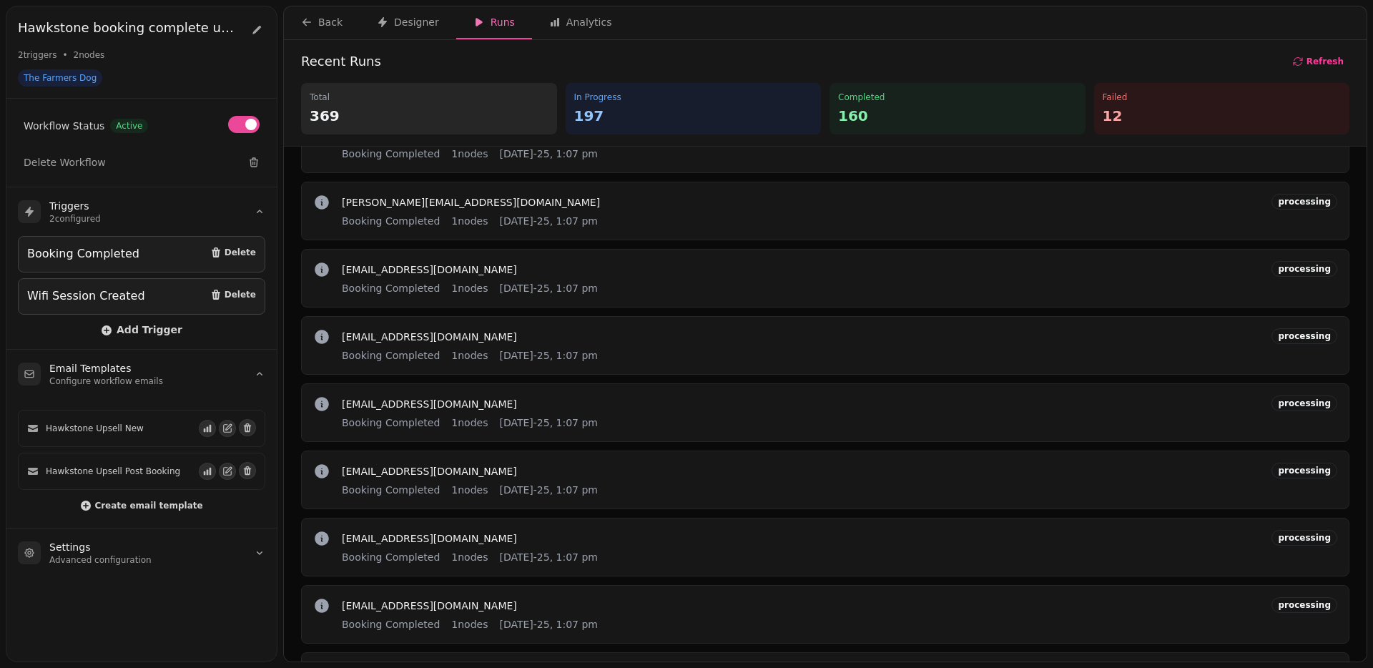
scroll to position [547, 0]
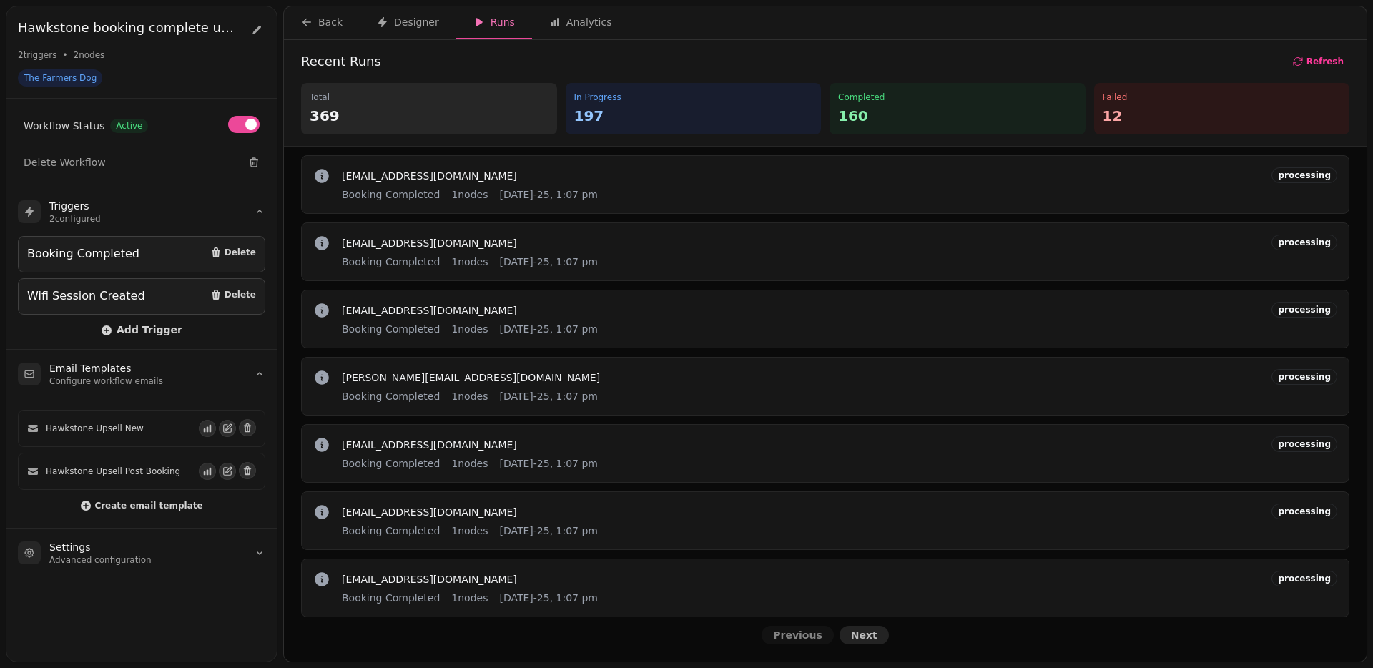
click at [858, 632] on span "Next" at bounding box center [864, 635] width 26 height 10
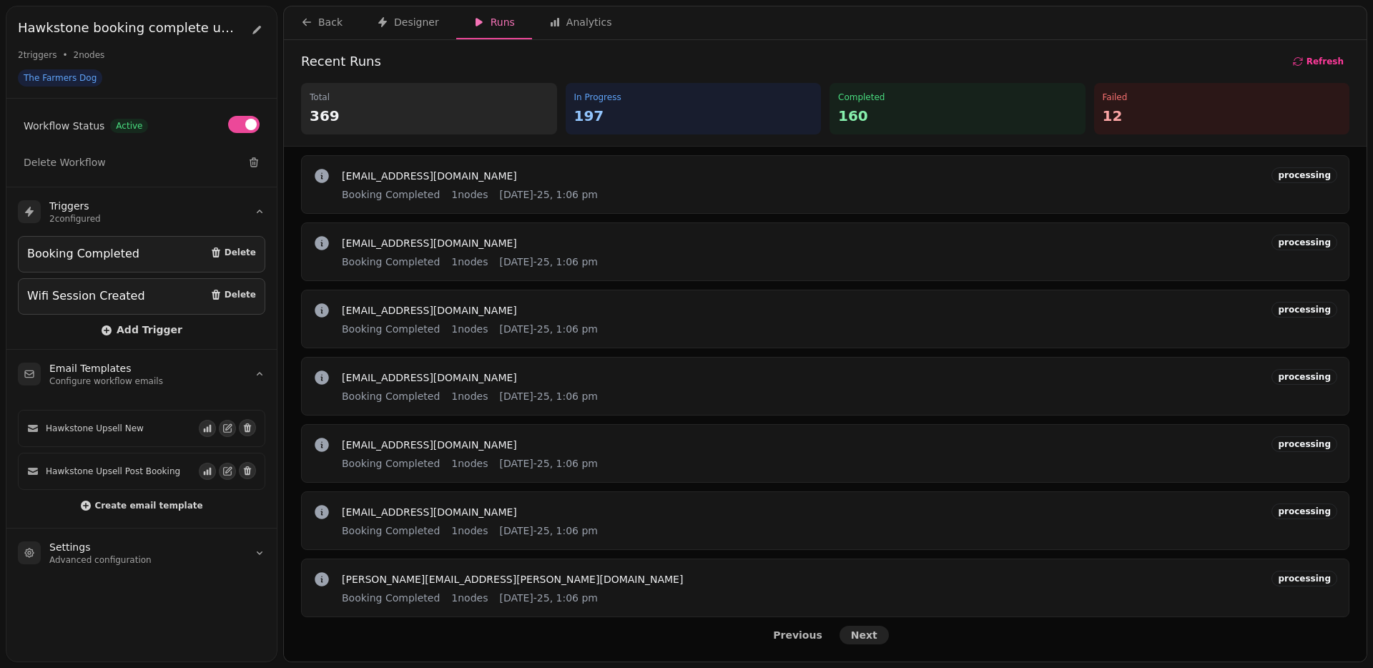
click at [858, 632] on span "Next" at bounding box center [864, 635] width 26 height 10
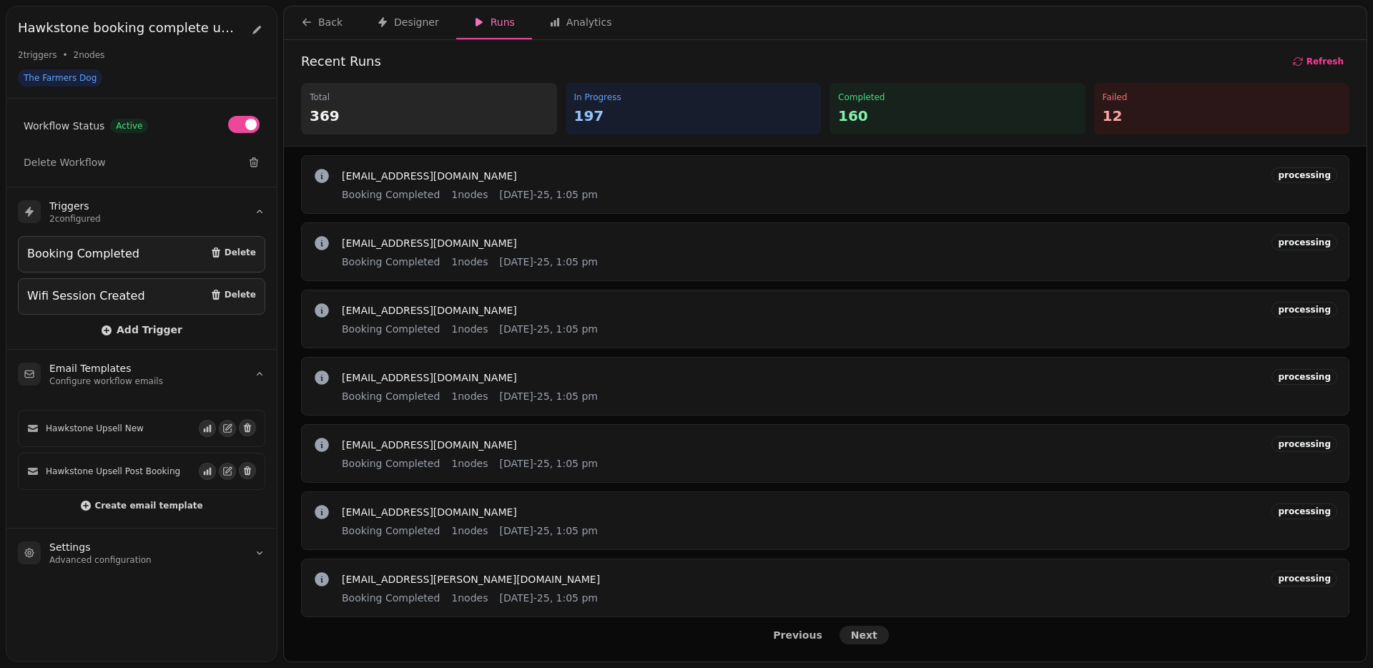
click at [858, 632] on span "Next" at bounding box center [864, 635] width 26 height 10
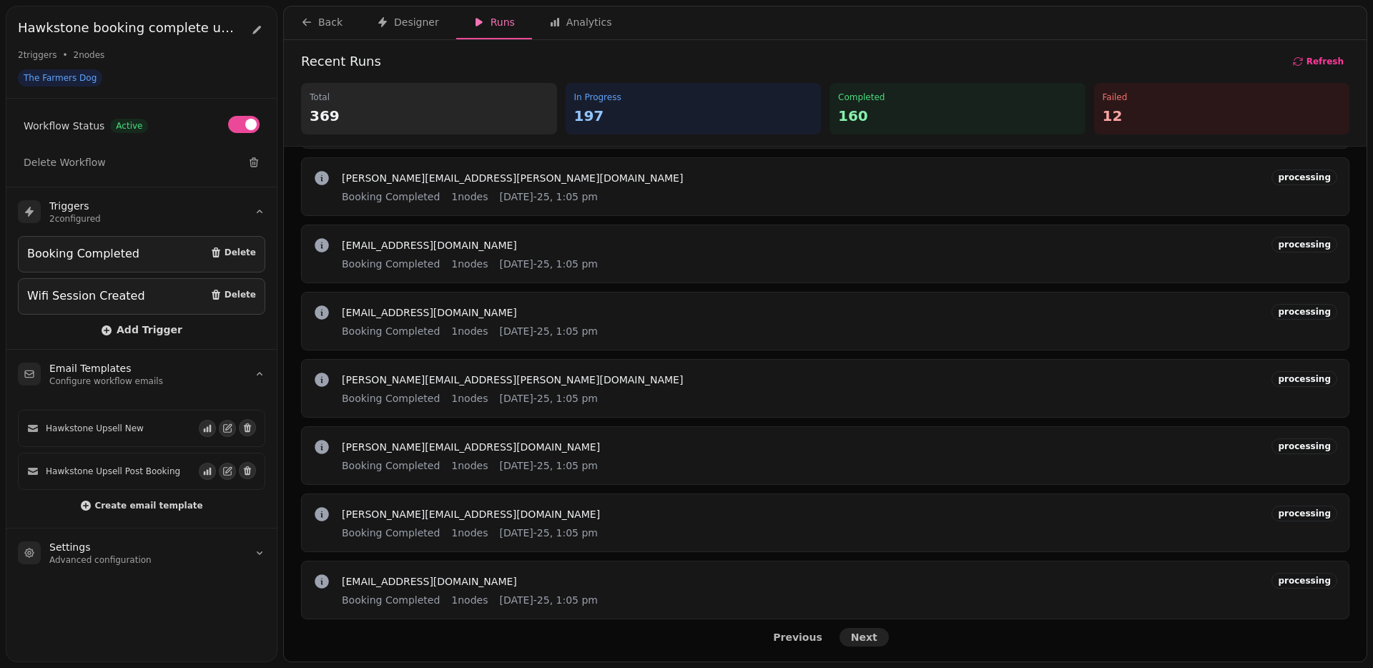
click at [858, 632] on span "Next" at bounding box center [864, 637] width 26 height 10
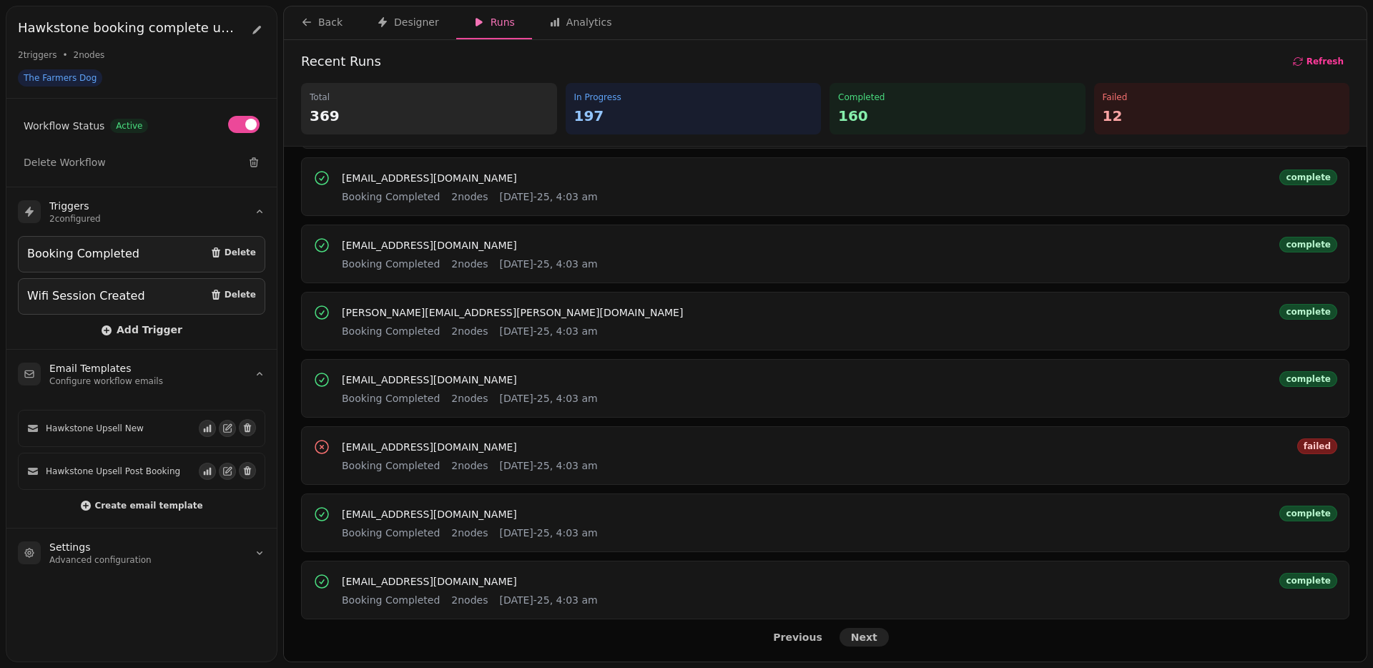
click at [858, 632] on span "Next" at bounding box center [864, 637] width 26 height 10
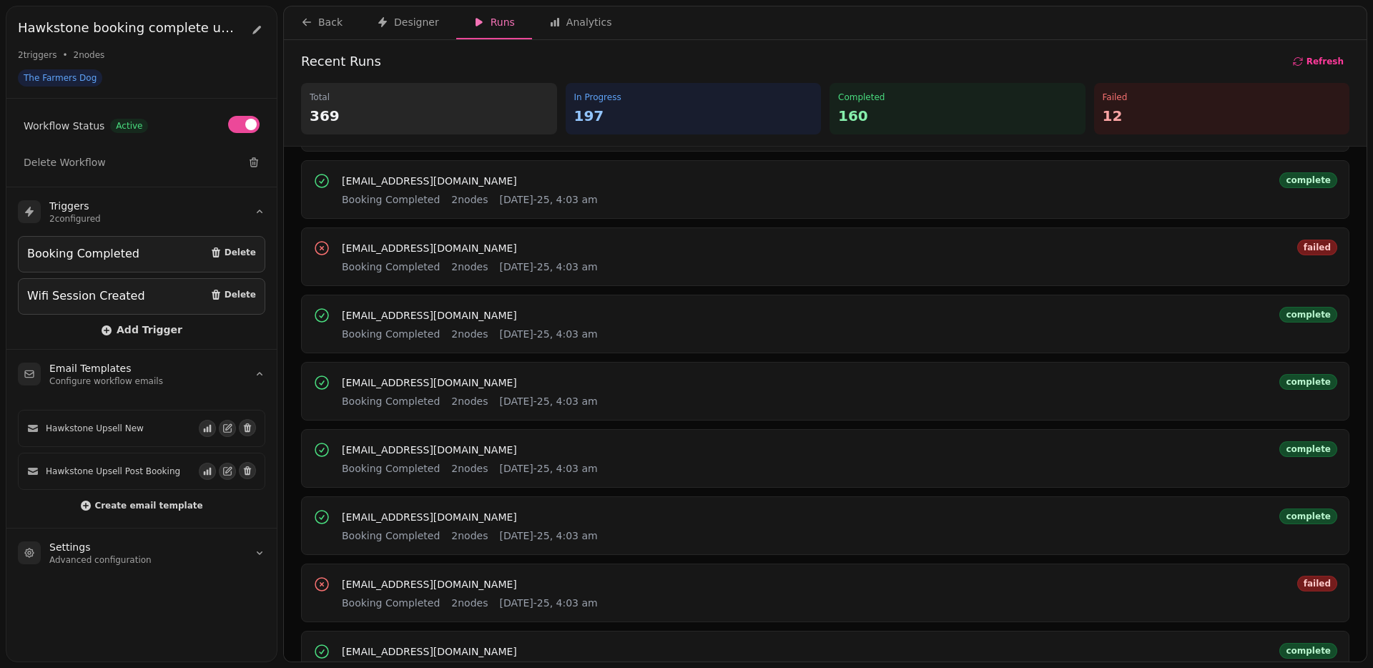
scroll to position [204, 0]
click at [346, 247] on span "n1kk1369@aol.com" at bounding box center [429, 250] width 175 height 10
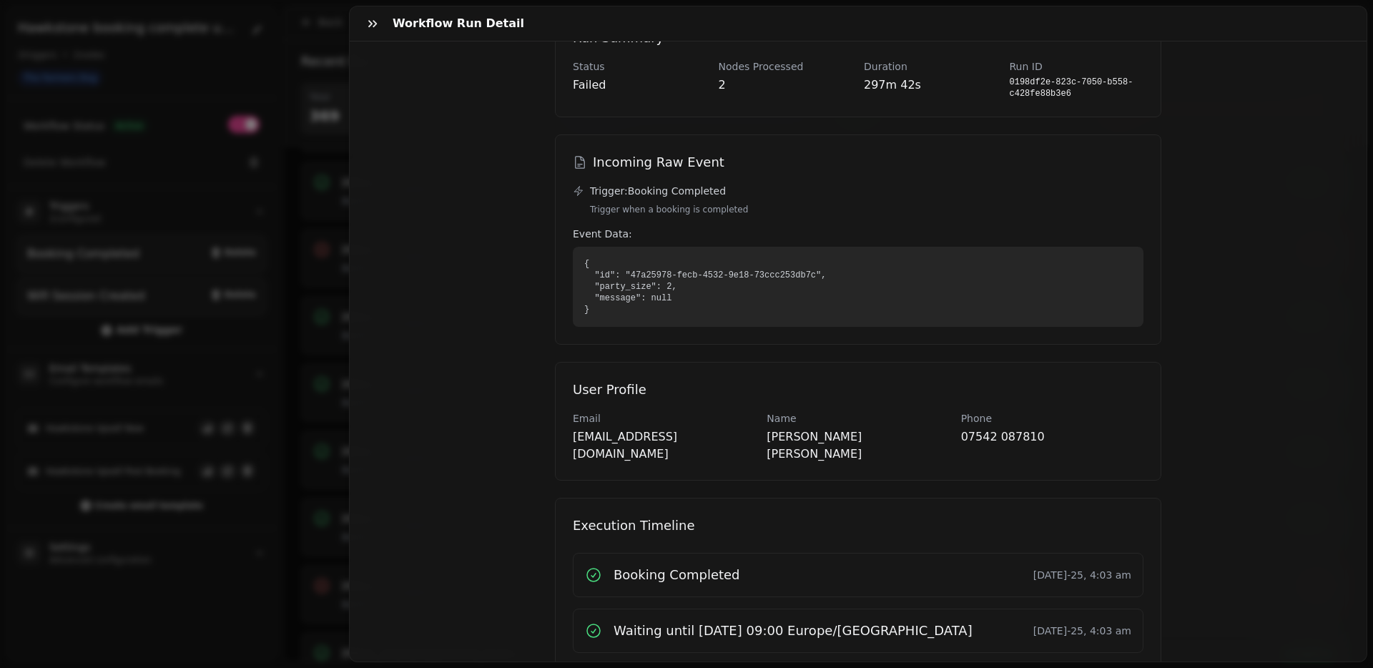
scroll to position [158, 0]
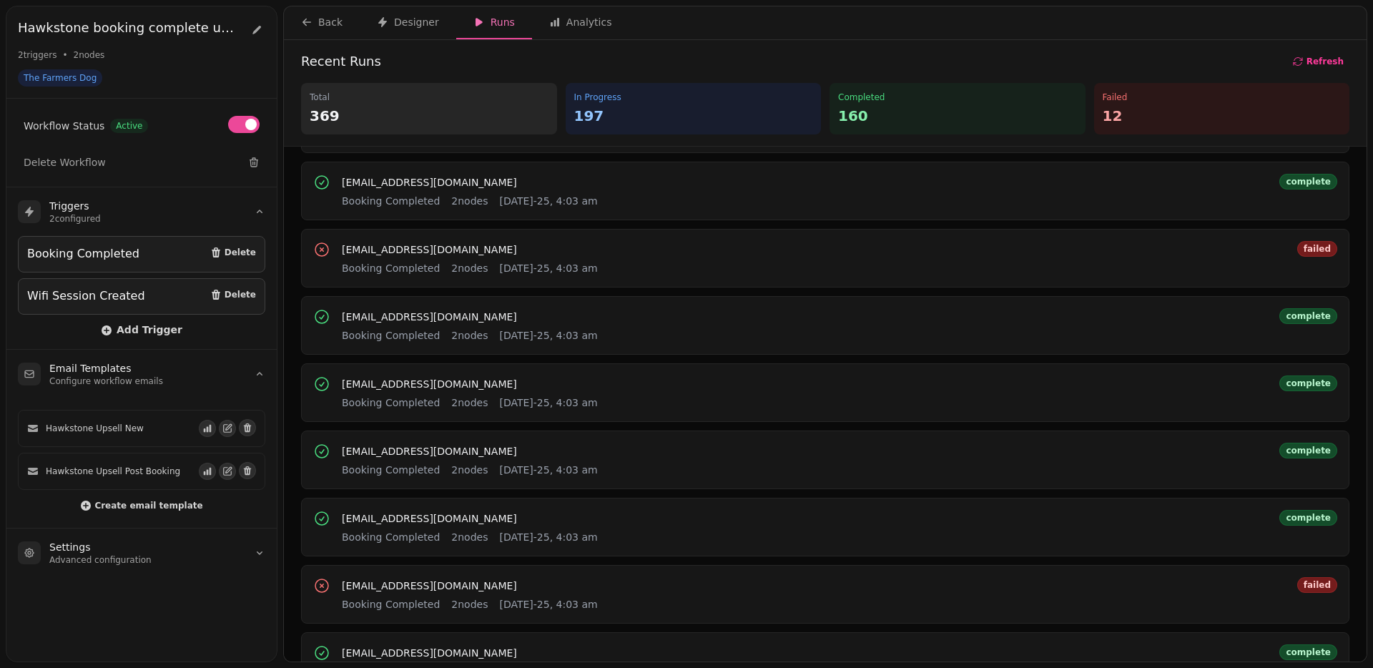
click at [386, 174] on div "razzamataz27@hotmail.com Booking Completed 2 nodes 25th Aug-25, 4:03 am" at bounding box center [470, 191] width 256 height 34
click at [388, 181] on span "razzamataz27@hotmail.com" at bounding box center [429, 182] width 175 height 10
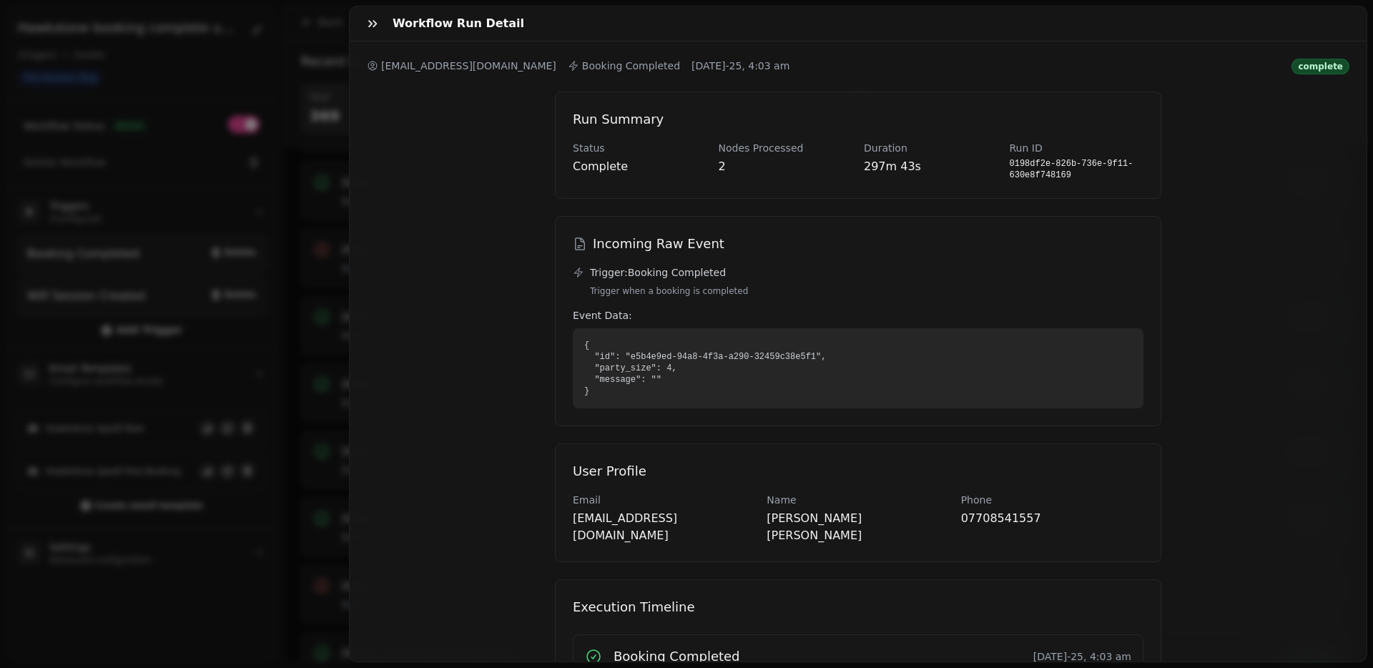
scroll to position [158, 0]
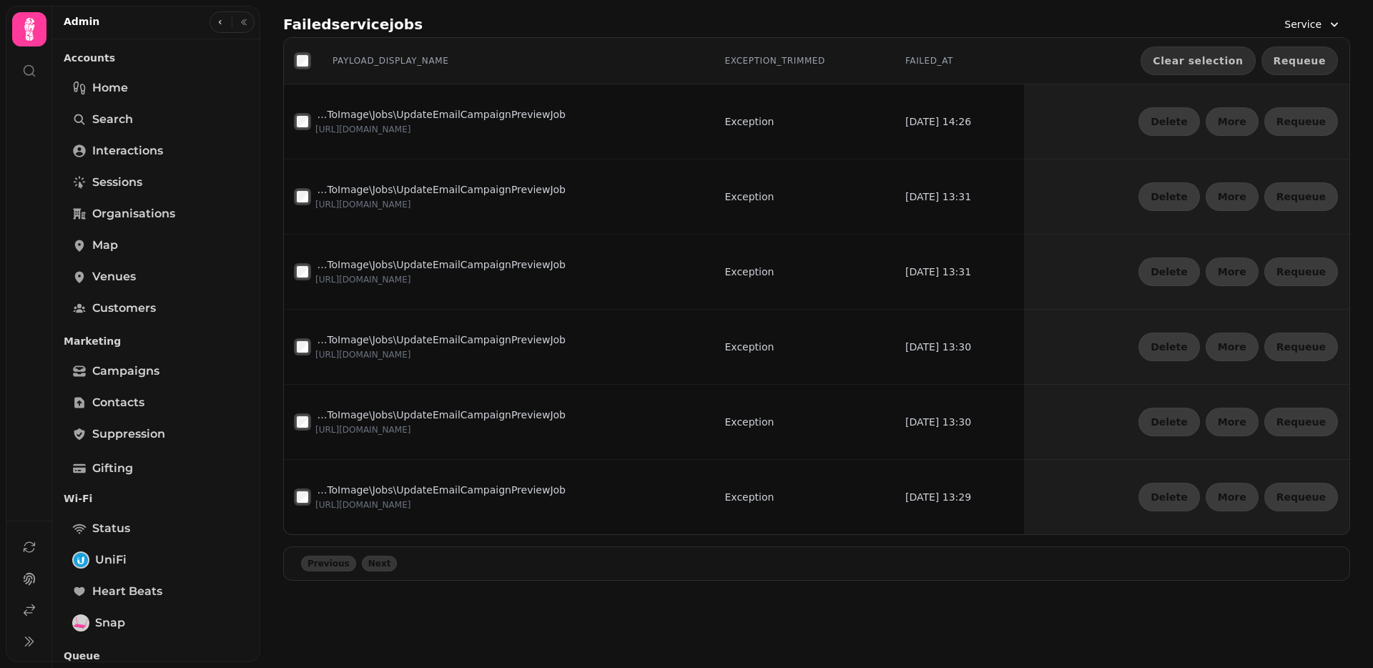
click at [1304, 62] on span "Requeue" at bounding box center [1300, 61] width 52 height 10
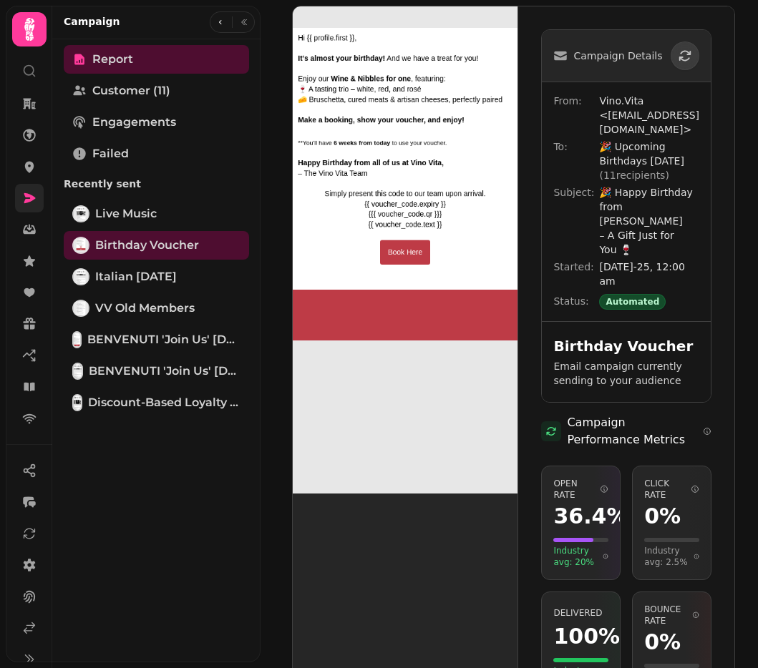
click at [25, 185] on link at bounding box center [29, 198] width 29 height 29
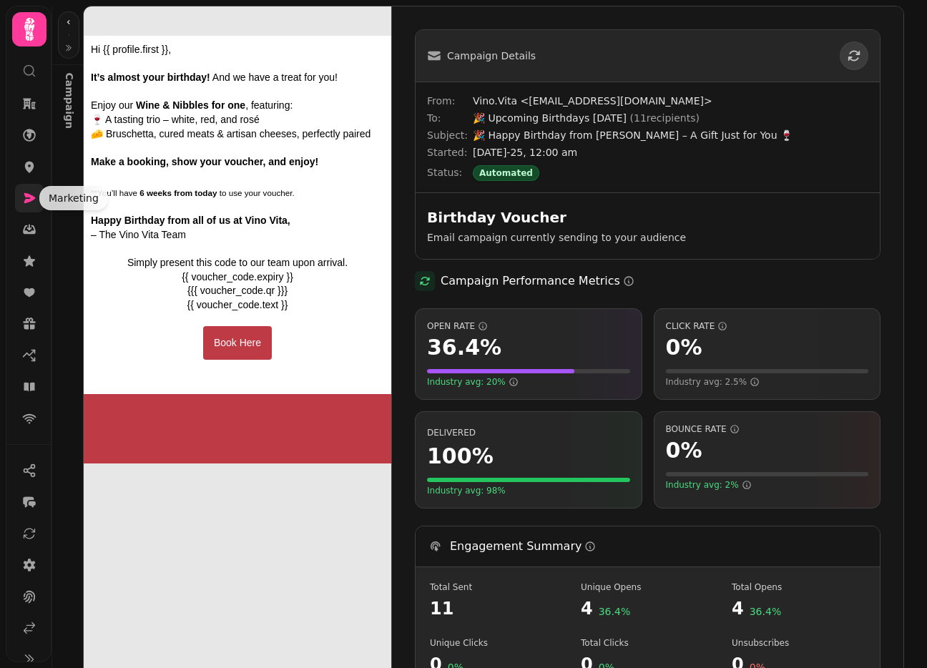
click at [30, 195] on icon at bounding box center [29, 198] width 11 height 10
